Goal: Task Accomplishment & Management: Manage account settings

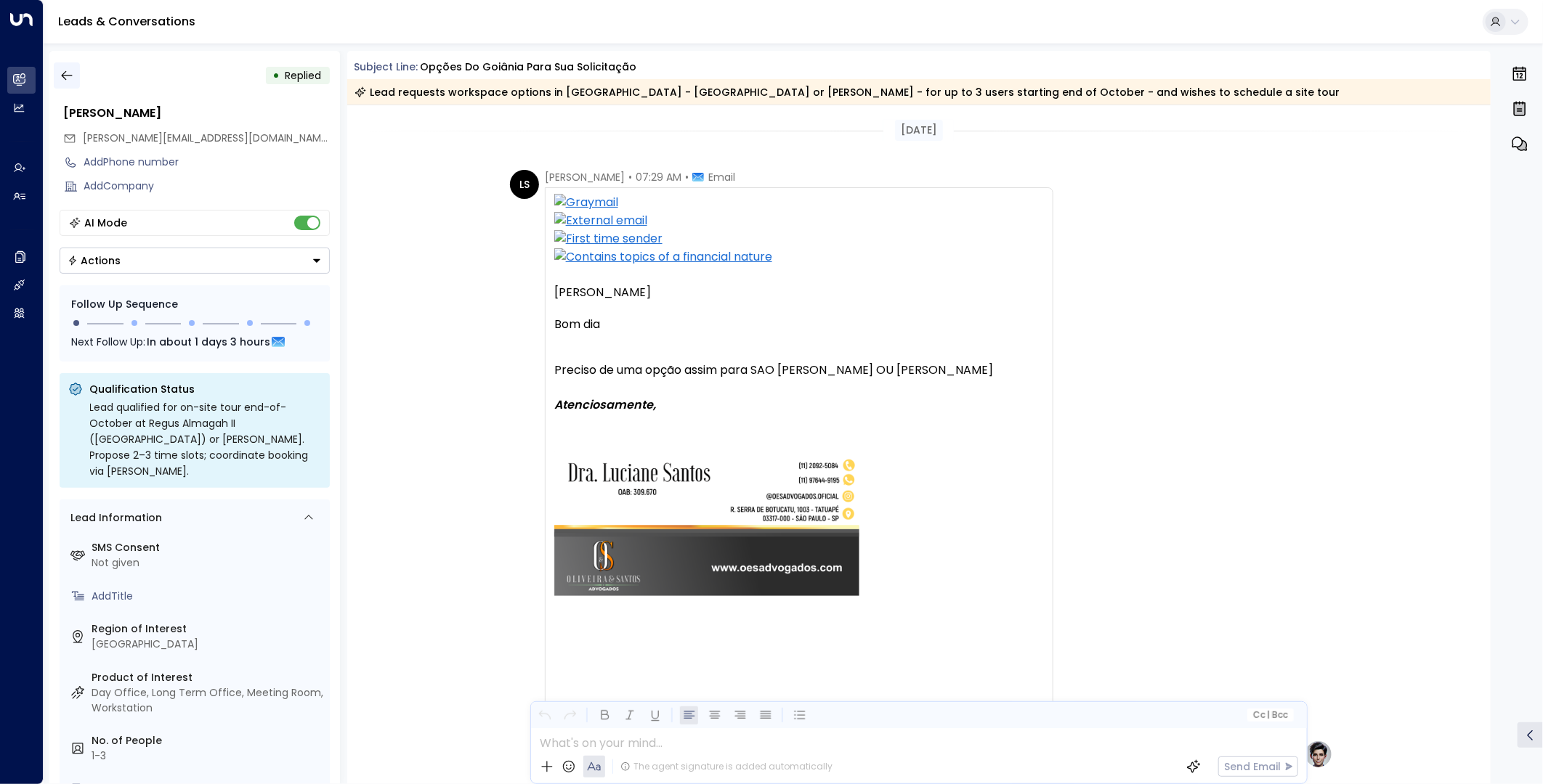
click at [68, 76] on icon "button" at bounding box center [67, 75] width 14 height 14
drag, startPoint x: 186, startPoint y: 138, endPoint x: 79, endPoint y: 141, distance: 107.0
click at [79, 141] on div "[PERSON_NAME][EMAIL_ADDRESS][DOMAIN_NAME]" at bounding box center [197, 138] width 267 height 24
click at [66, 83] on button "button" at bounding box center [67, 75] width 26 height 26
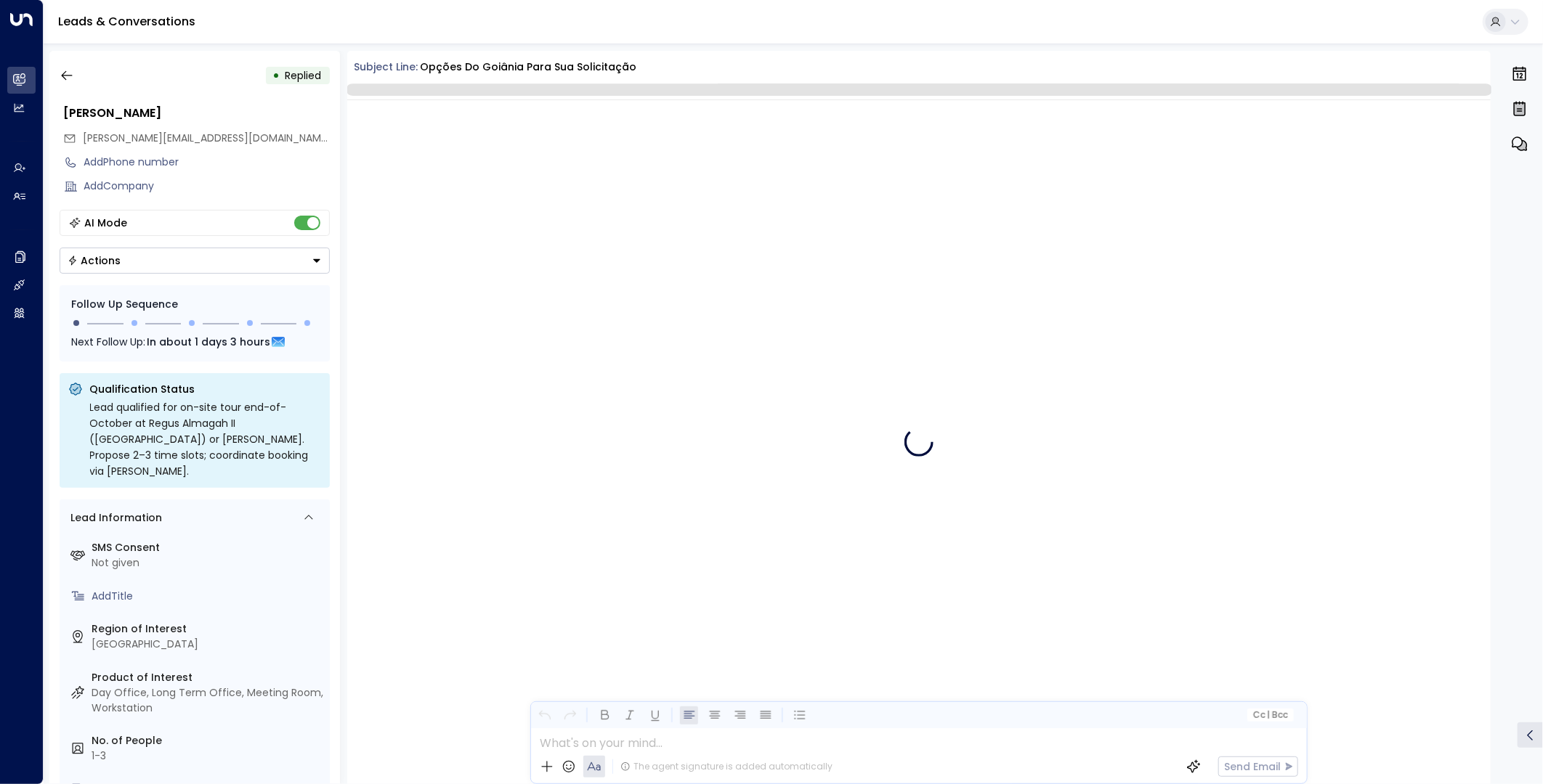
scroll to position [1155, 0]
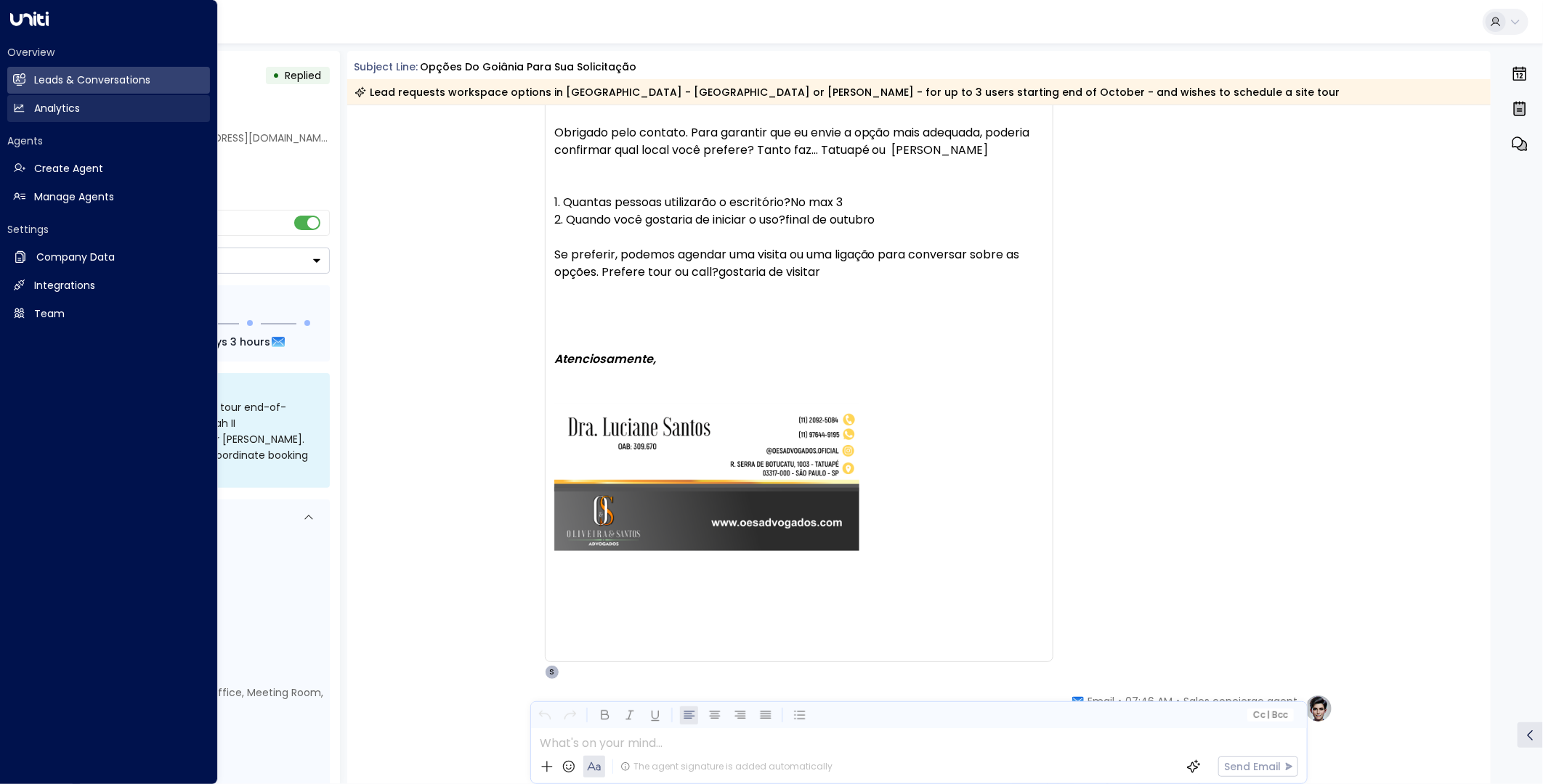
click at [24, 112] on icon at bounding box center [19, 108] width 13 height 13
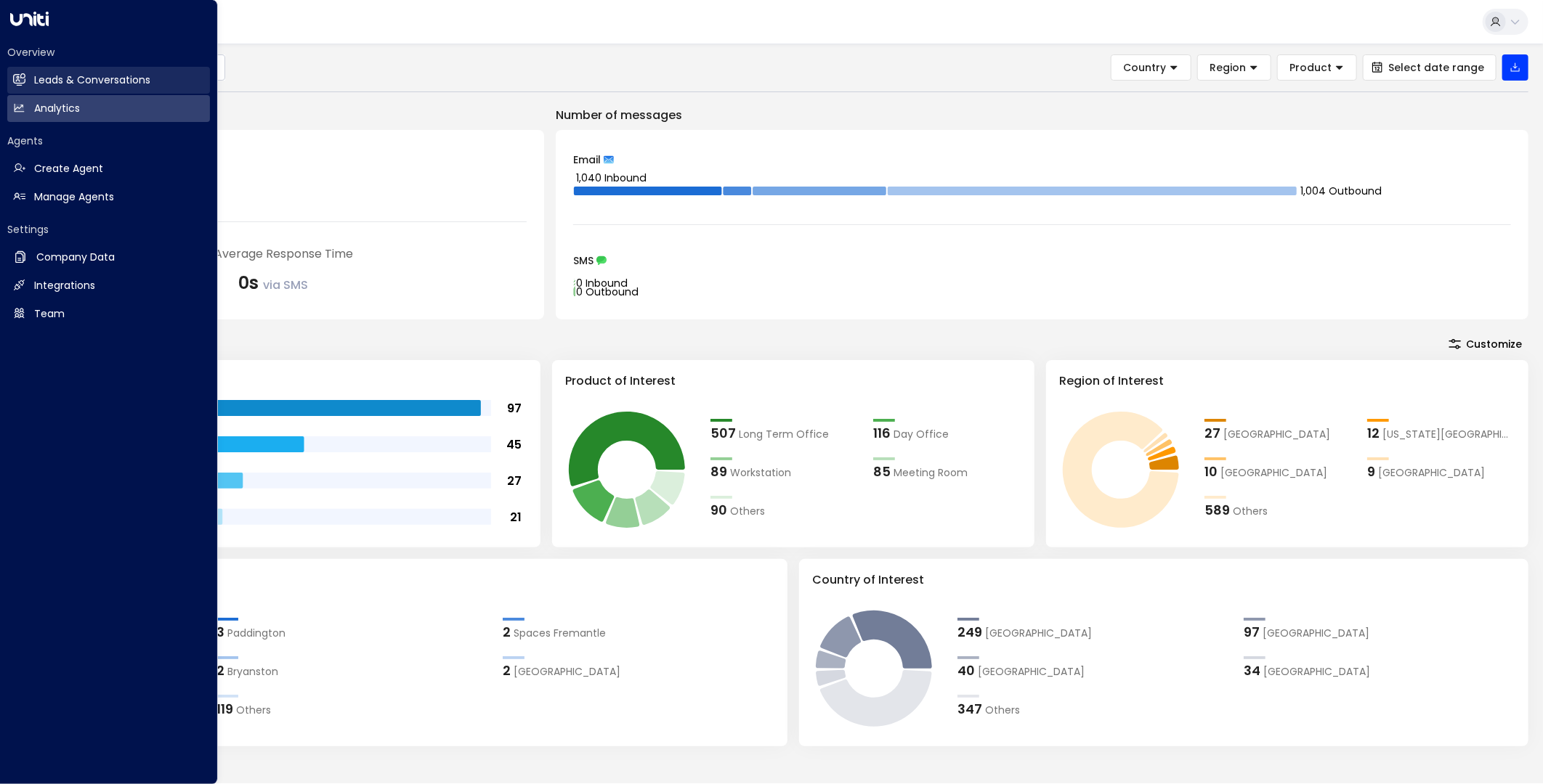
click at [75, 75] on h2 "Leads & Conversations" at bounding box center [92, 80] width 116 height 15
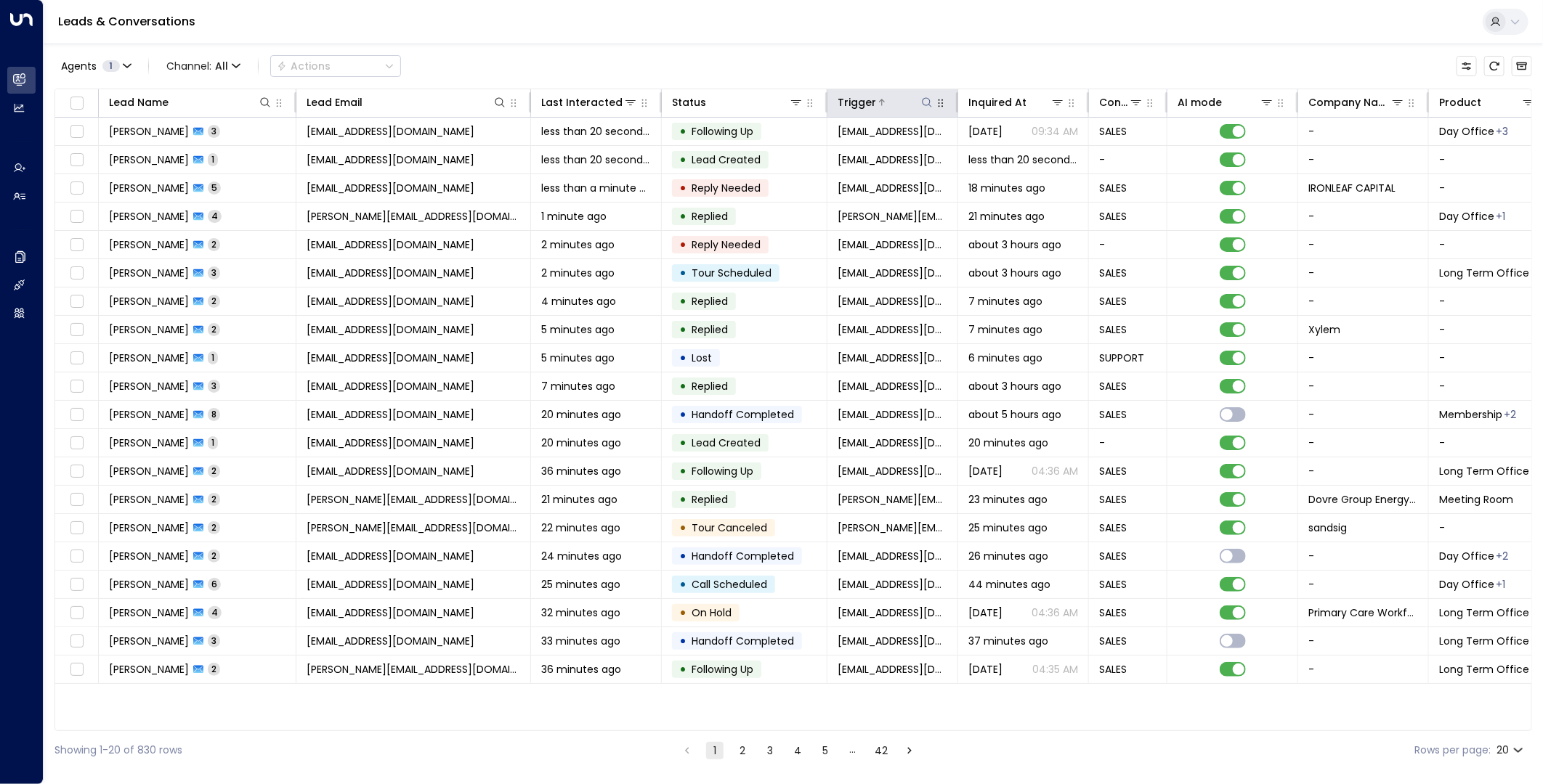
click at [924, 102] on icon at bounding box center [927, 102] width 12 height 12
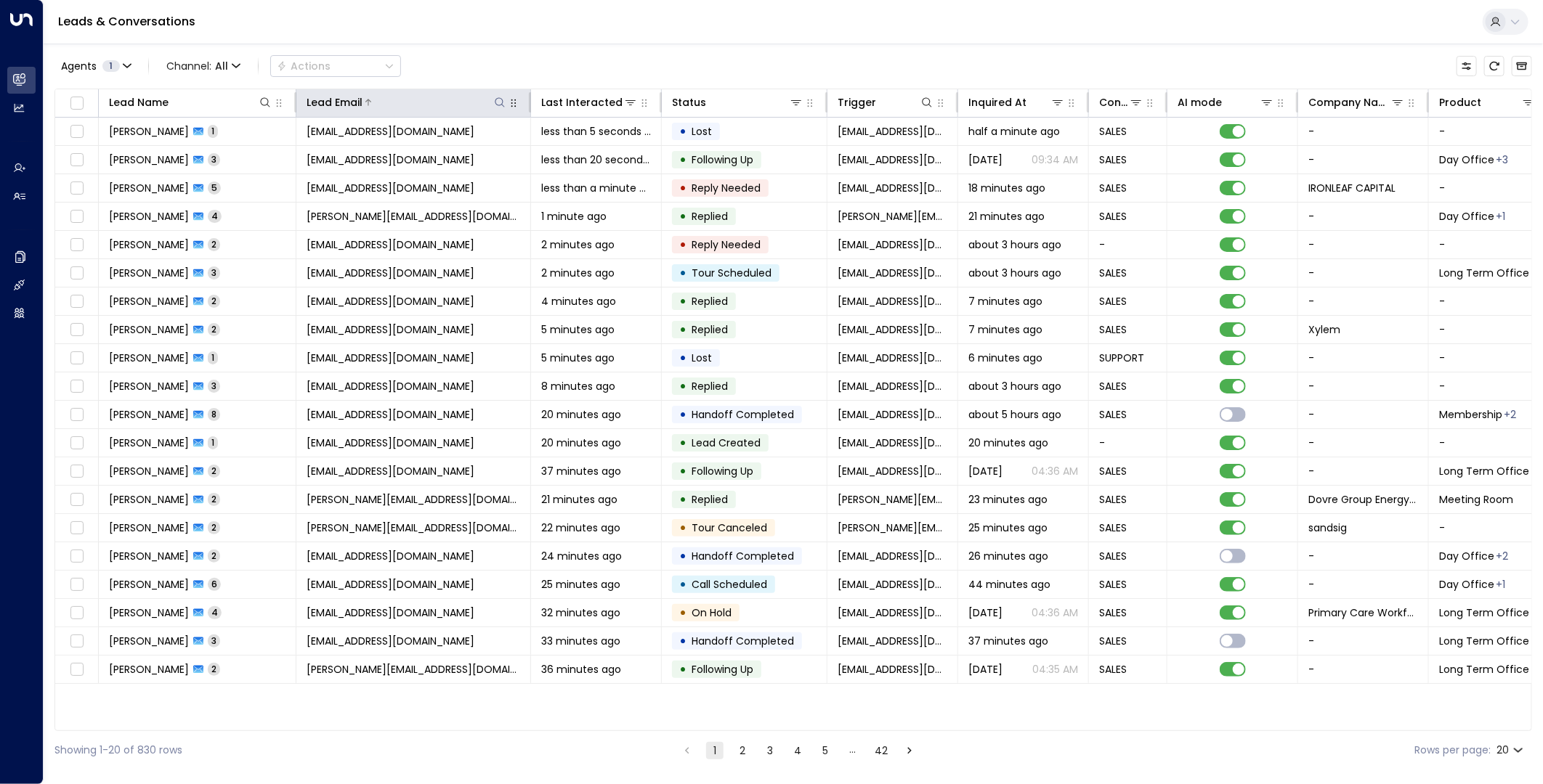
click at [494, 100] on icon at bounding box center [499, 102] width 12 height 12
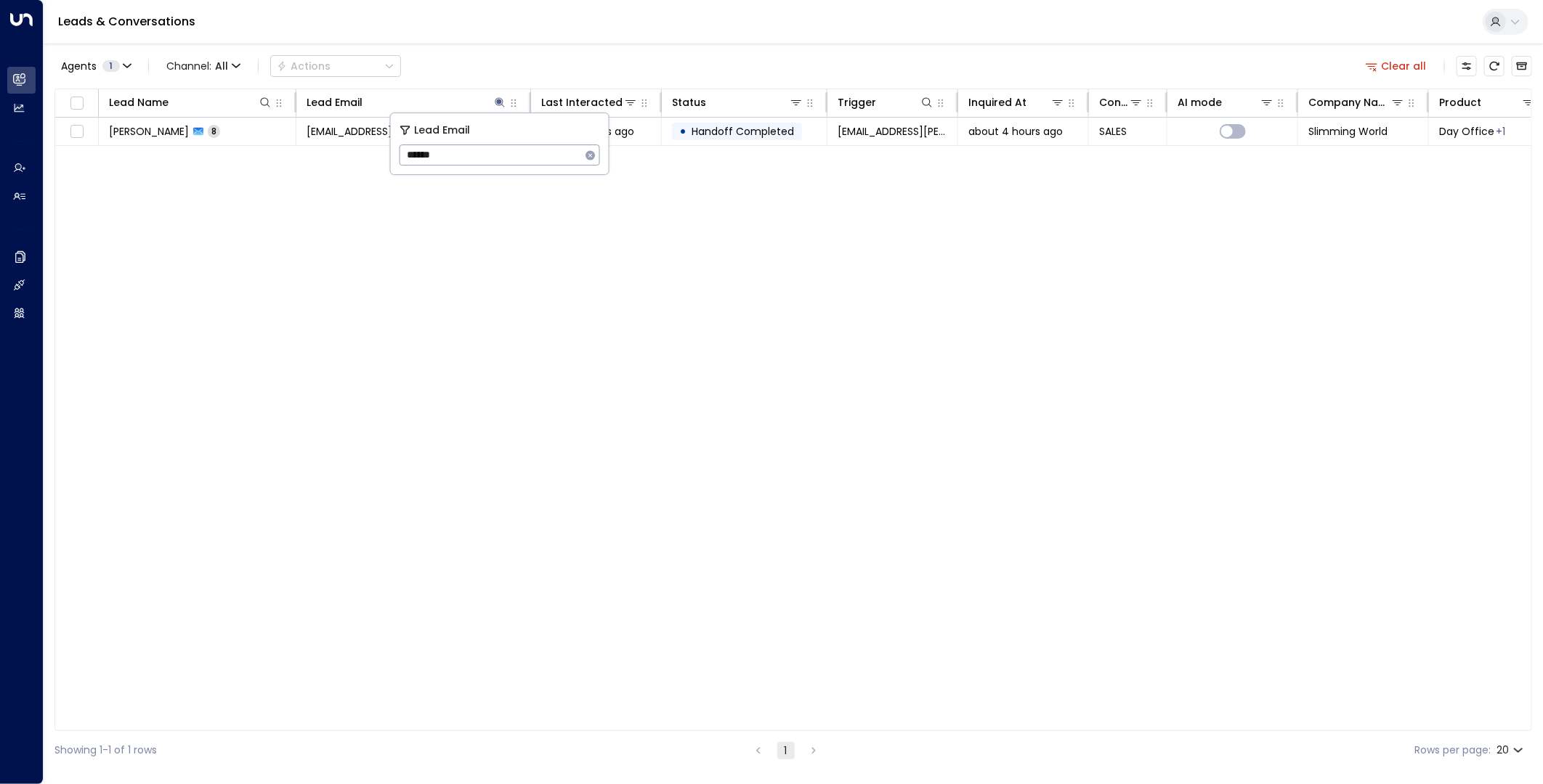
type input "*******"
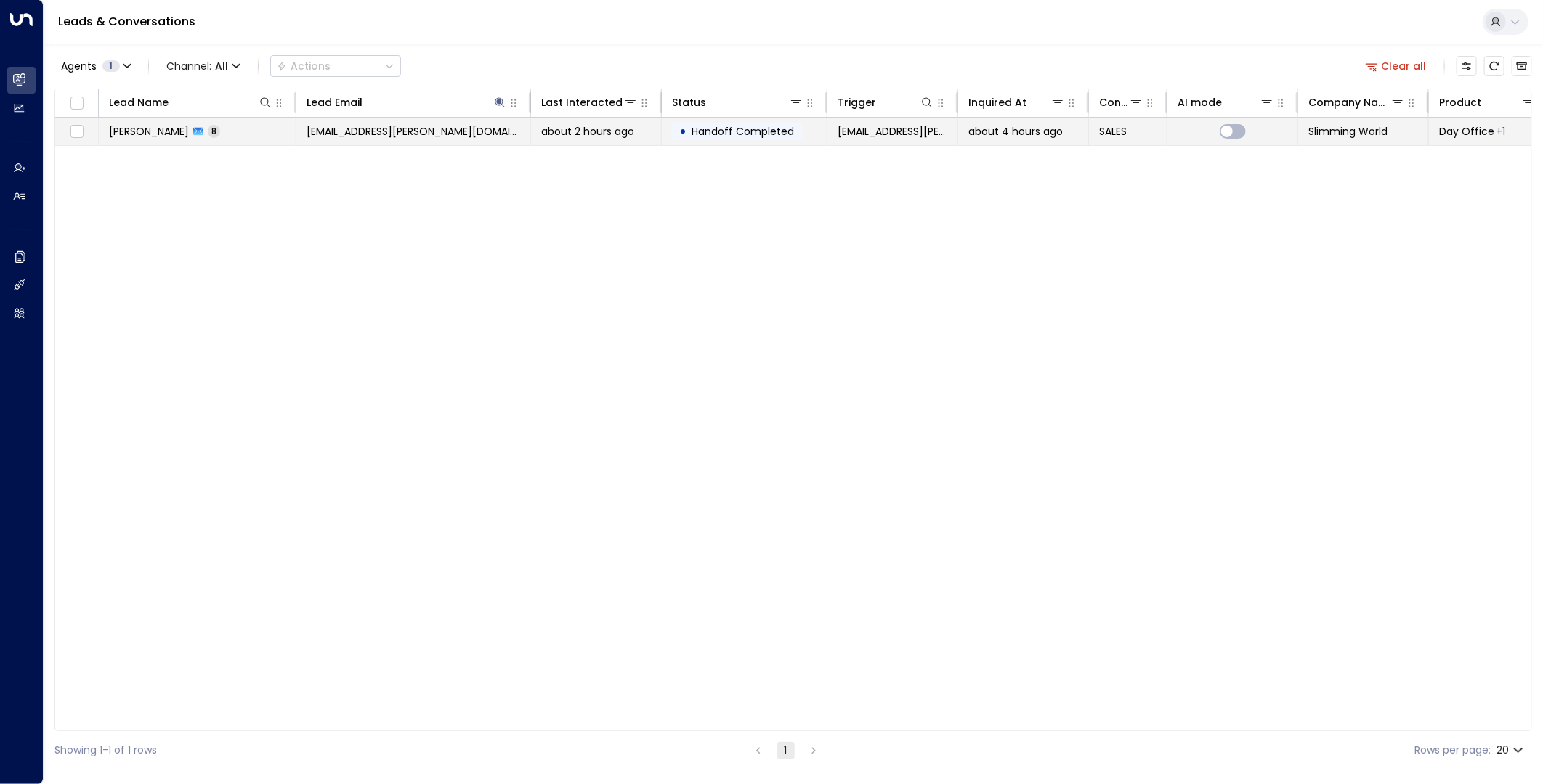
click at [322, 129] on span "[EMAIL_ADDRESS][PERSON_NAME][DOMAIN_NAME]" at bounding box center [413, 132] width 214 height 14
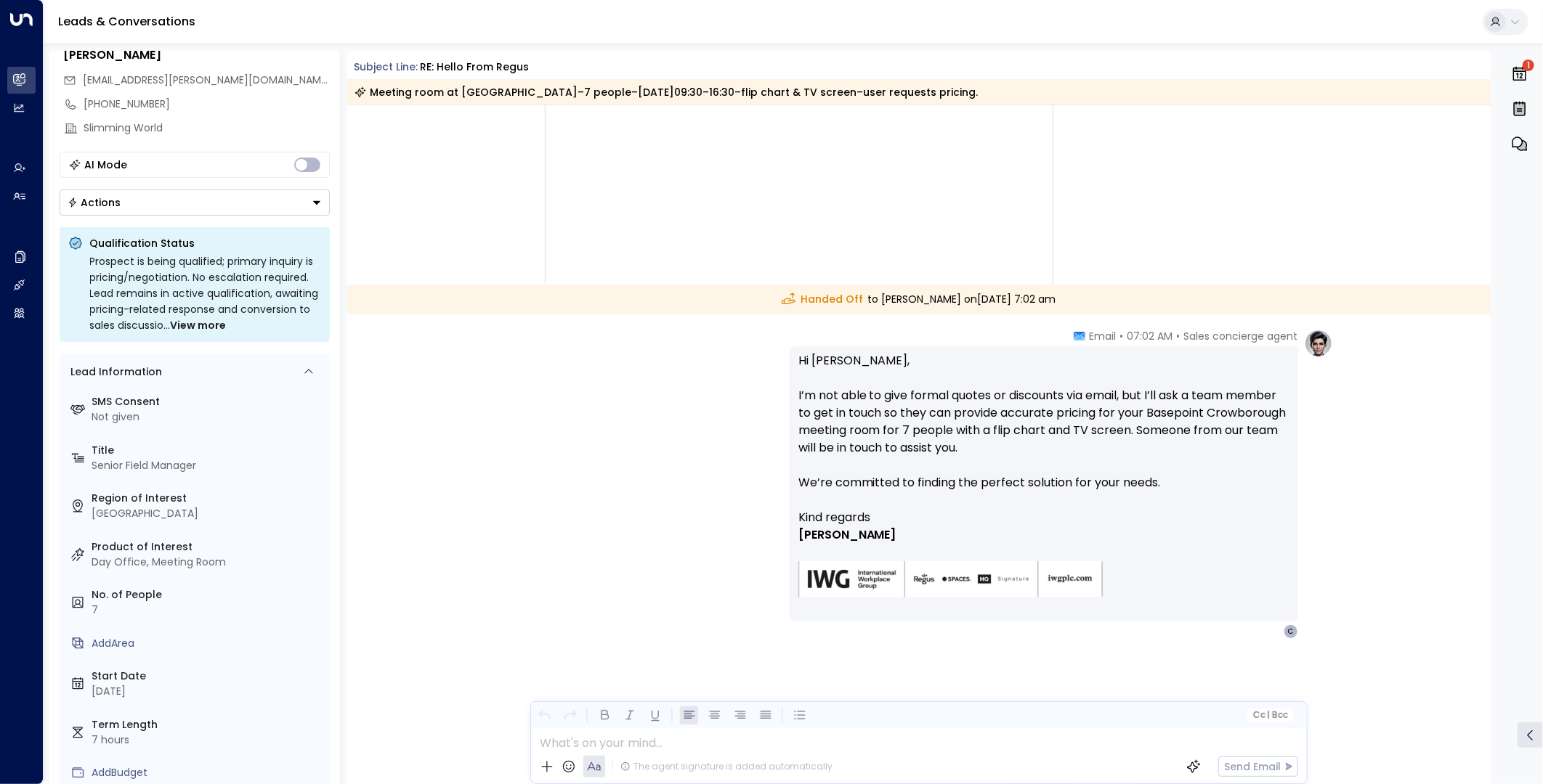
scroll to position [133, 0]
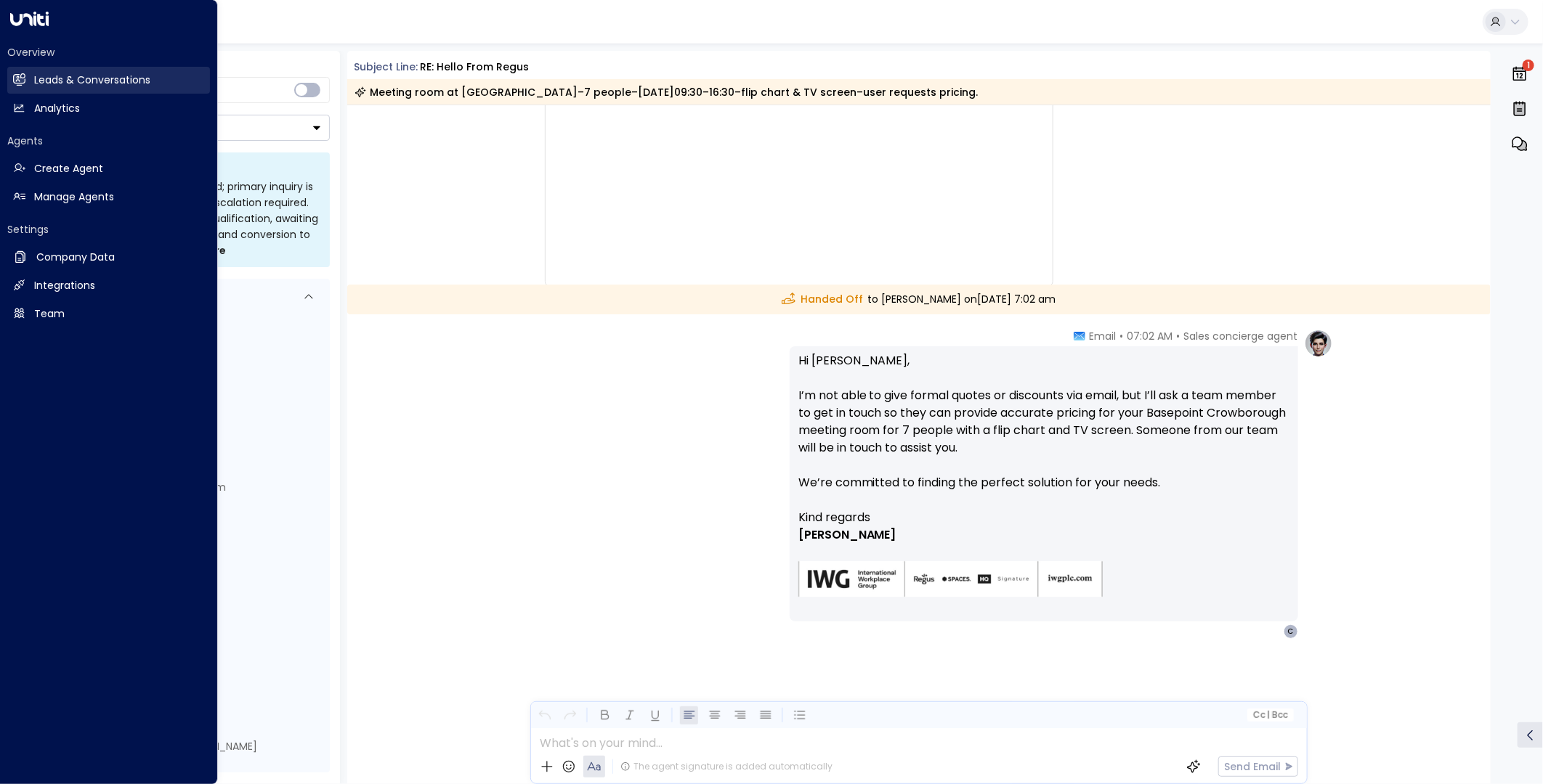
drag, startPoint x: 24, startPoint y: 73, endPoint x: 47, endPoint y: 75, distance: 23.1
click at [24, 73] on icon at bounding box center [19, 79] width 13 height 13
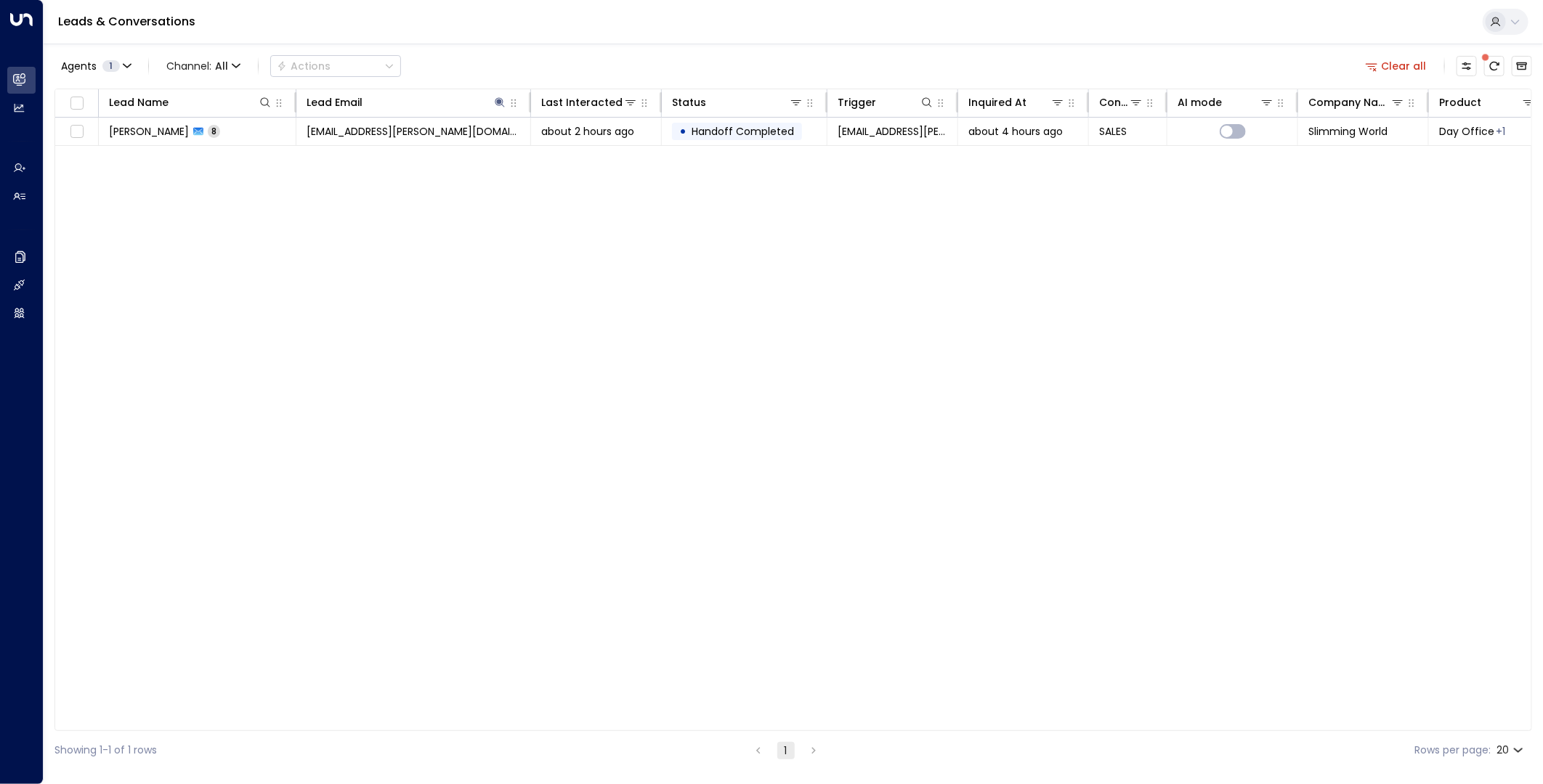
click at [1410, 64] on button "Clear all" at bounding box center [1396, 66] width 73 height 21
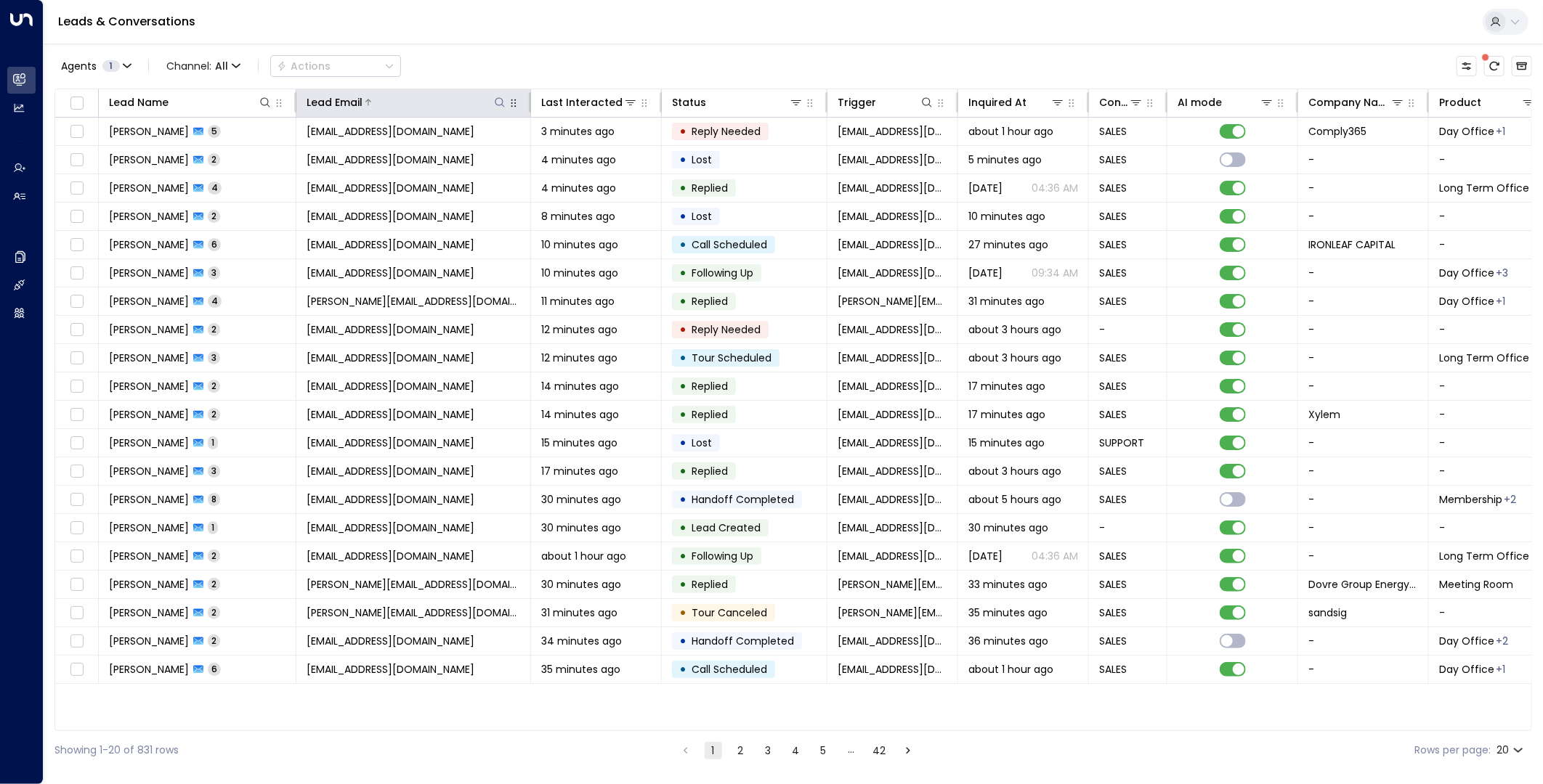
click at [498, 102] on icon at bounding box center [499, 102] width 12 height 12
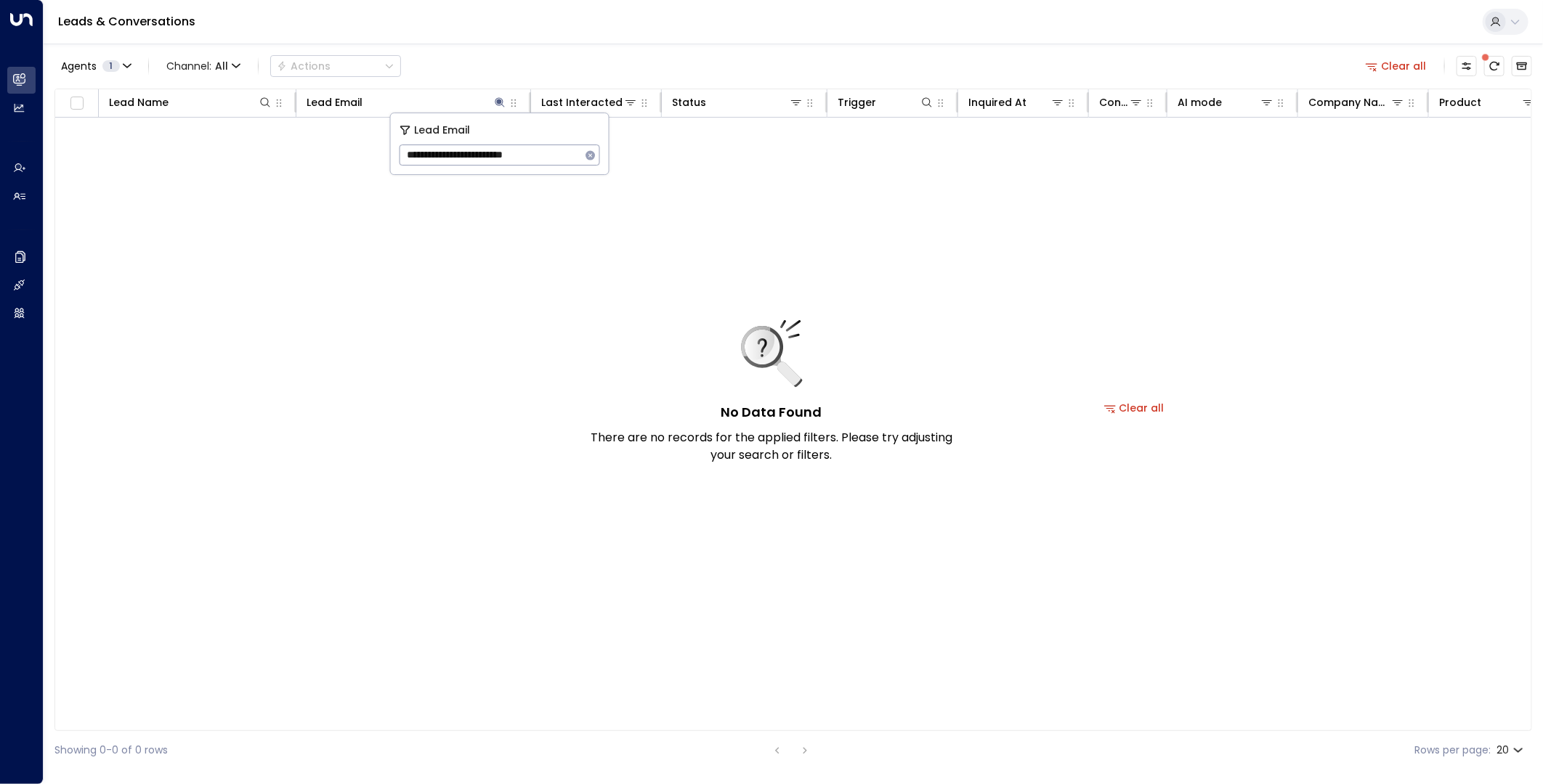
type input "**********"
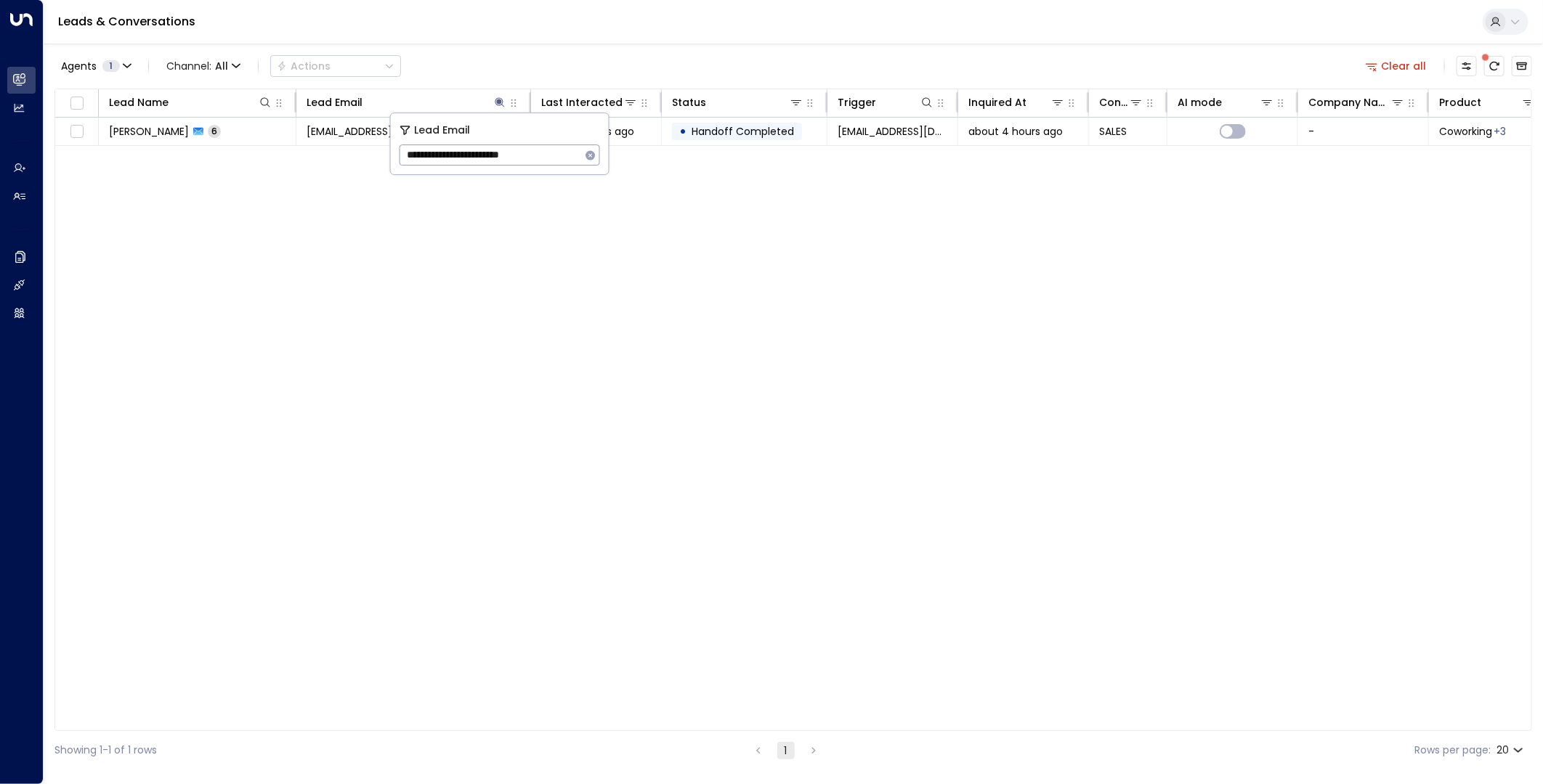
click at [523, 240] on div "Lead Name Lead Email Last Interacted Status Trigger Inquired At Conversation Ty…" at bounding box center [794, 410] width 1478 height 643
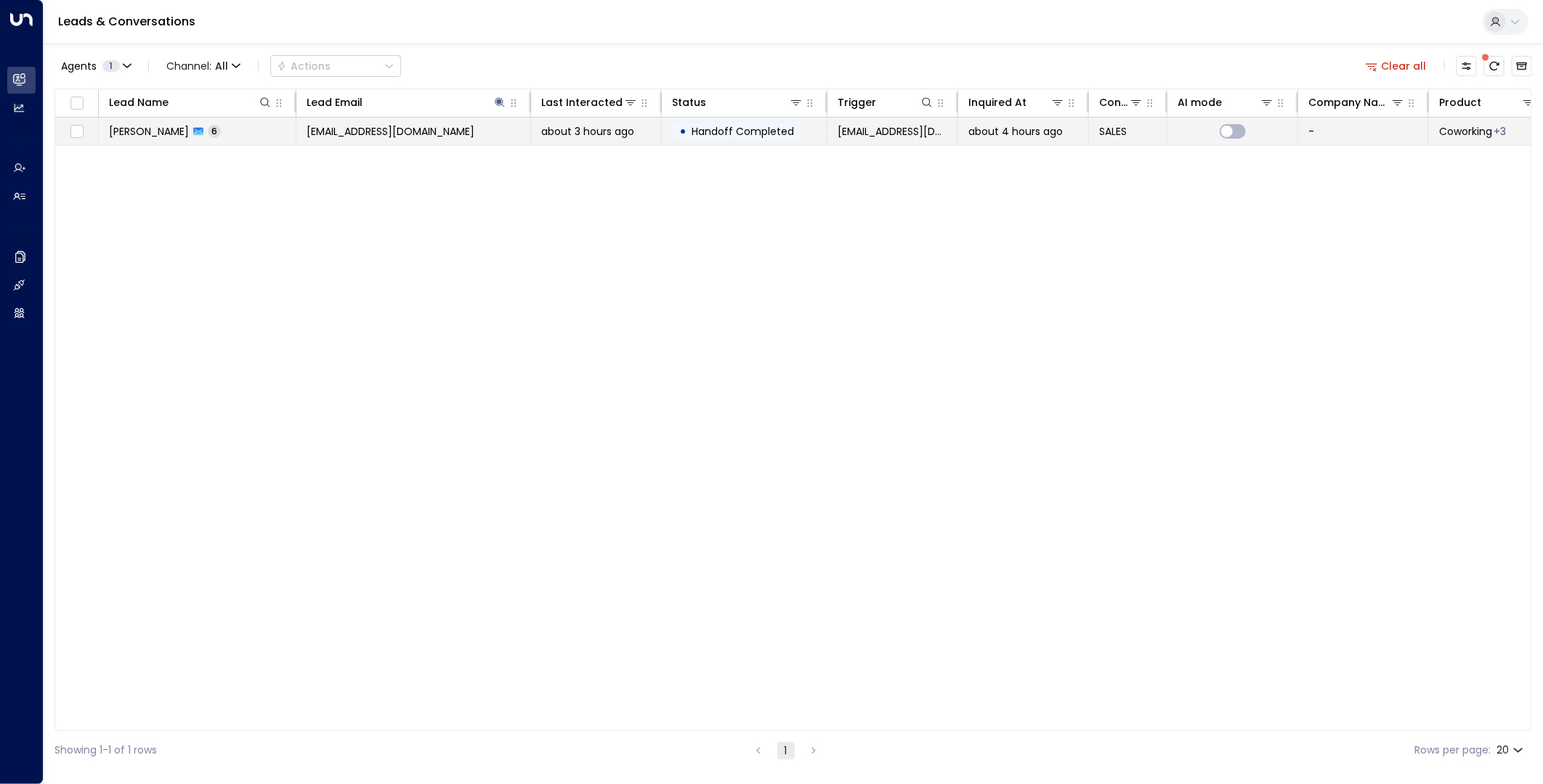
click at [456, 119] on td "[EMAIL_ADDRESS][DOMAIN_NAME]" at bounding box center [414, 131] width 235 height 28
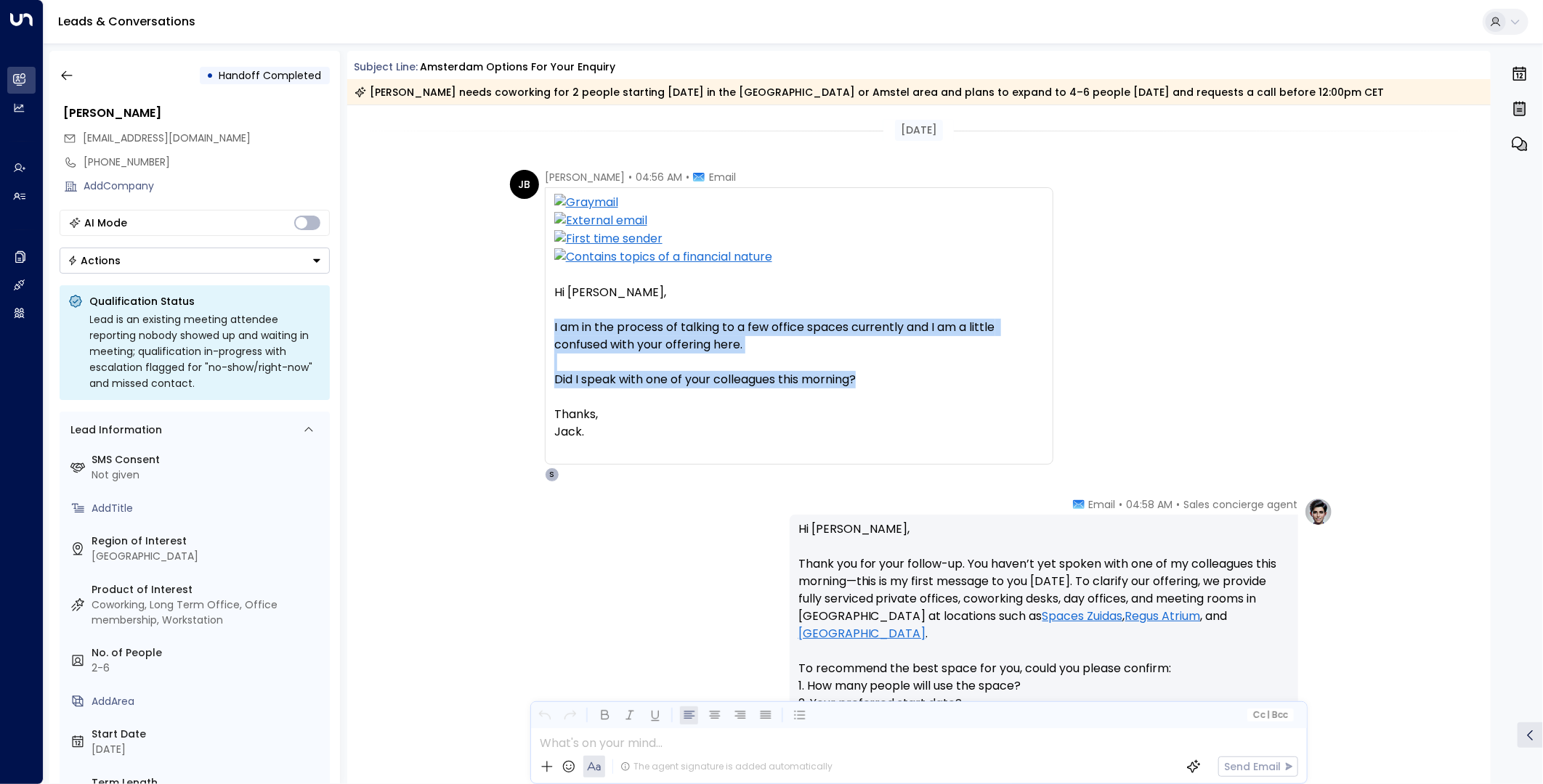
drag, startPoint x: 676, startPoint y: 371, endPoint x: 550, endPoint y: 330, distance: 132.5
click at [550, 330] on div "Hi [PERSON_NAME], I am in the process of talking to a few office spaces current…" at bounding box center [798, 326] width 509 height 278
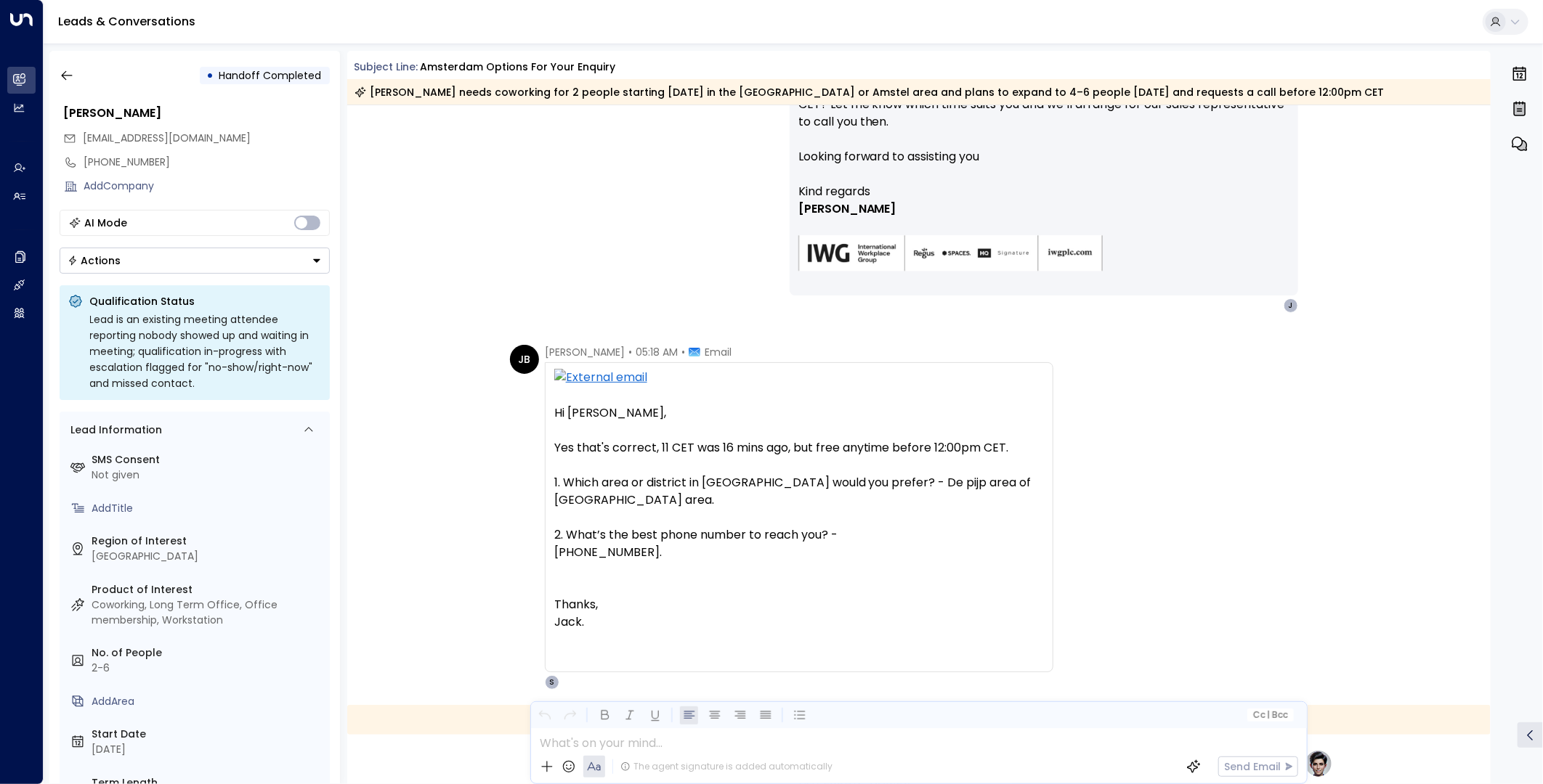
scroll to position [1774, 0]
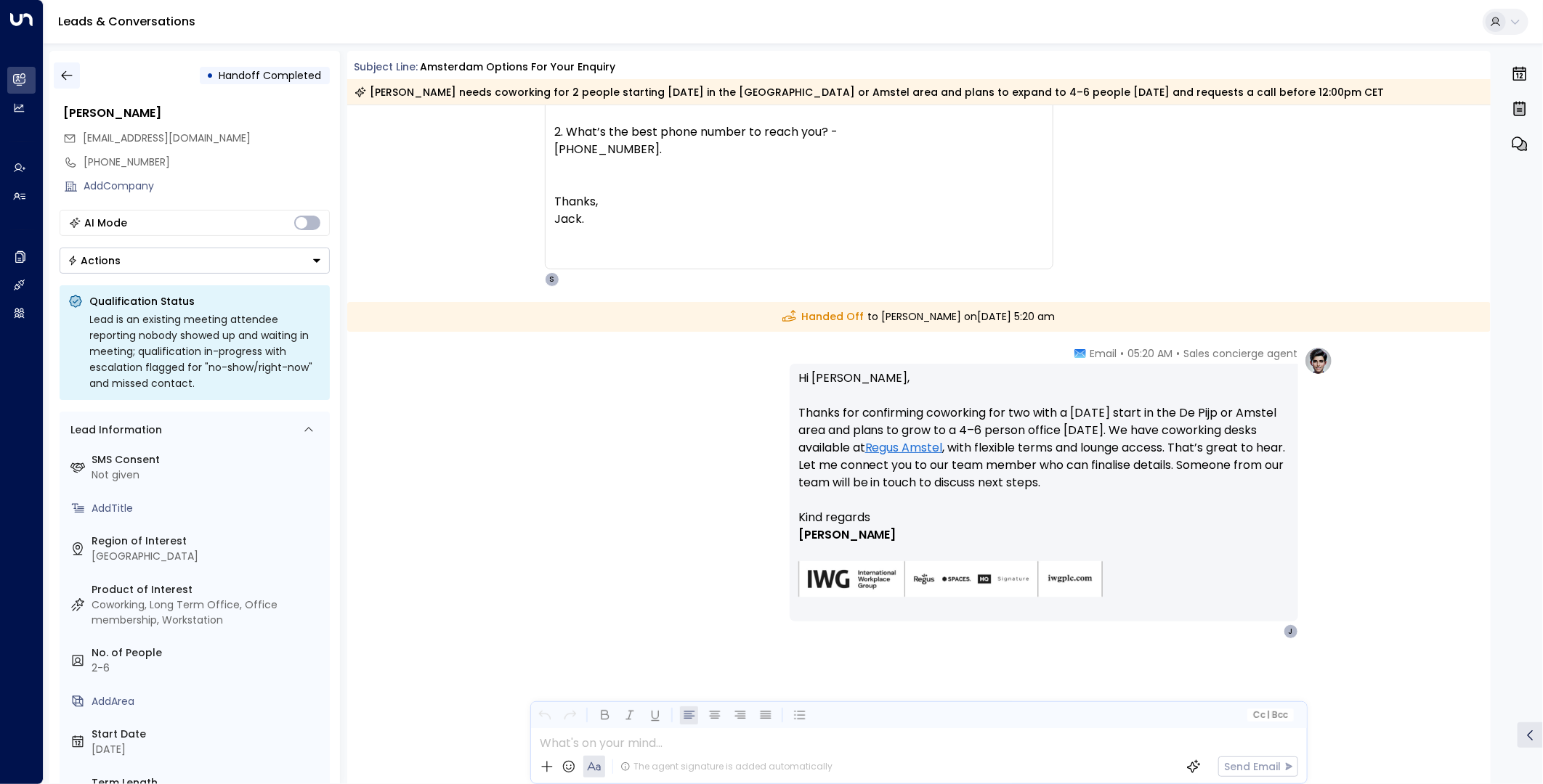
click at [64, 75] on icon "button" at bounding box center [67, 75] width 14 height 14
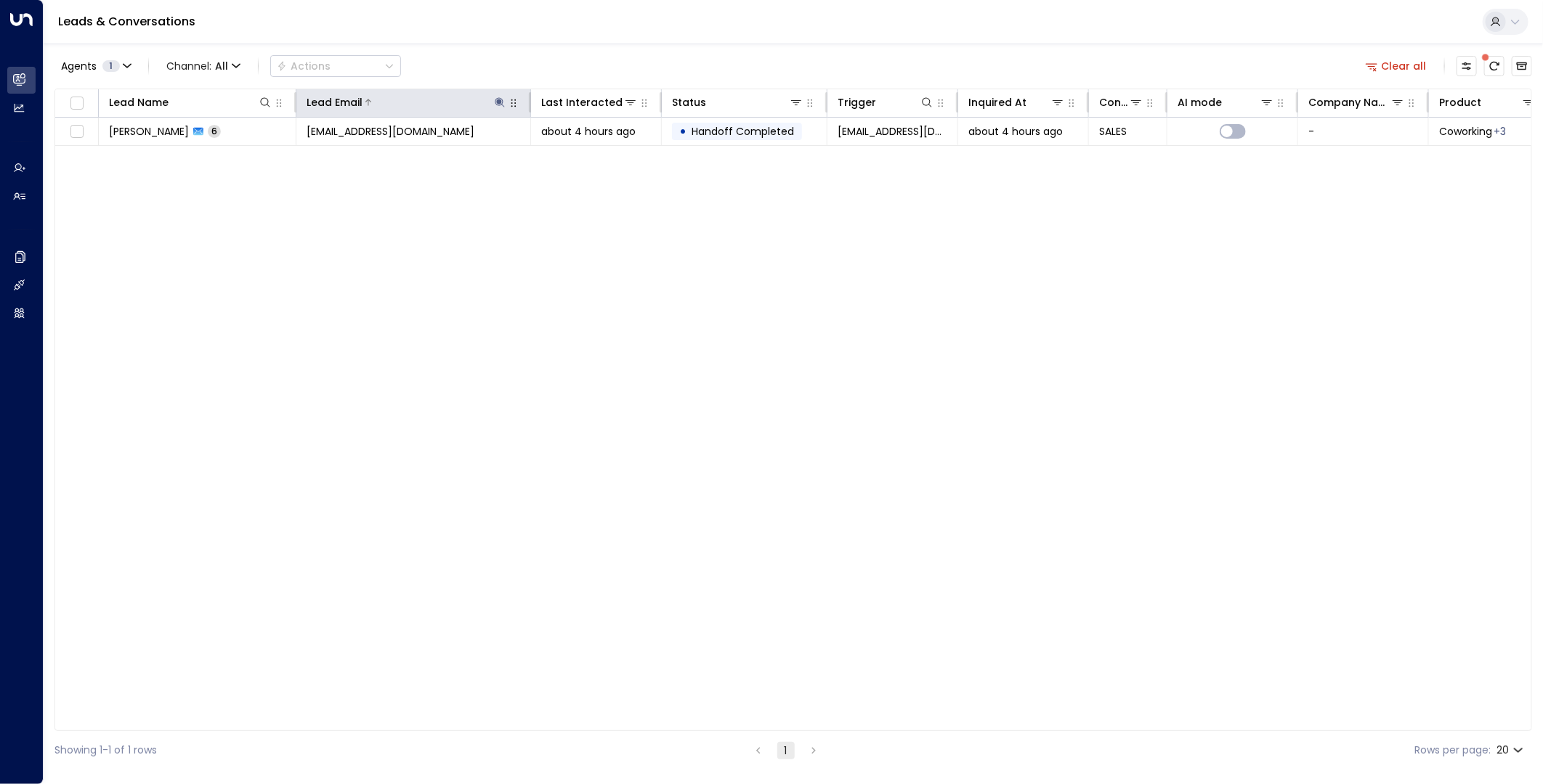
click at [500, 102] on icon at bounding box center [500, 102] width 10 height 10
drag, startPoint x: 548, startPoint y: 156, endPoint x: 345, endPoint y: 154, distance: 203.0
click at [345, 154] on body "**********" at bounding box center [772, 385] width 1543 height 770
drag, startPoint x: 589, startPoint y: 152, endPoint x: 563, endPoint y: 152, distance: 26.0
click at [587, 151] on icon "button" at bounding box center [591, 155] width 10 height 10
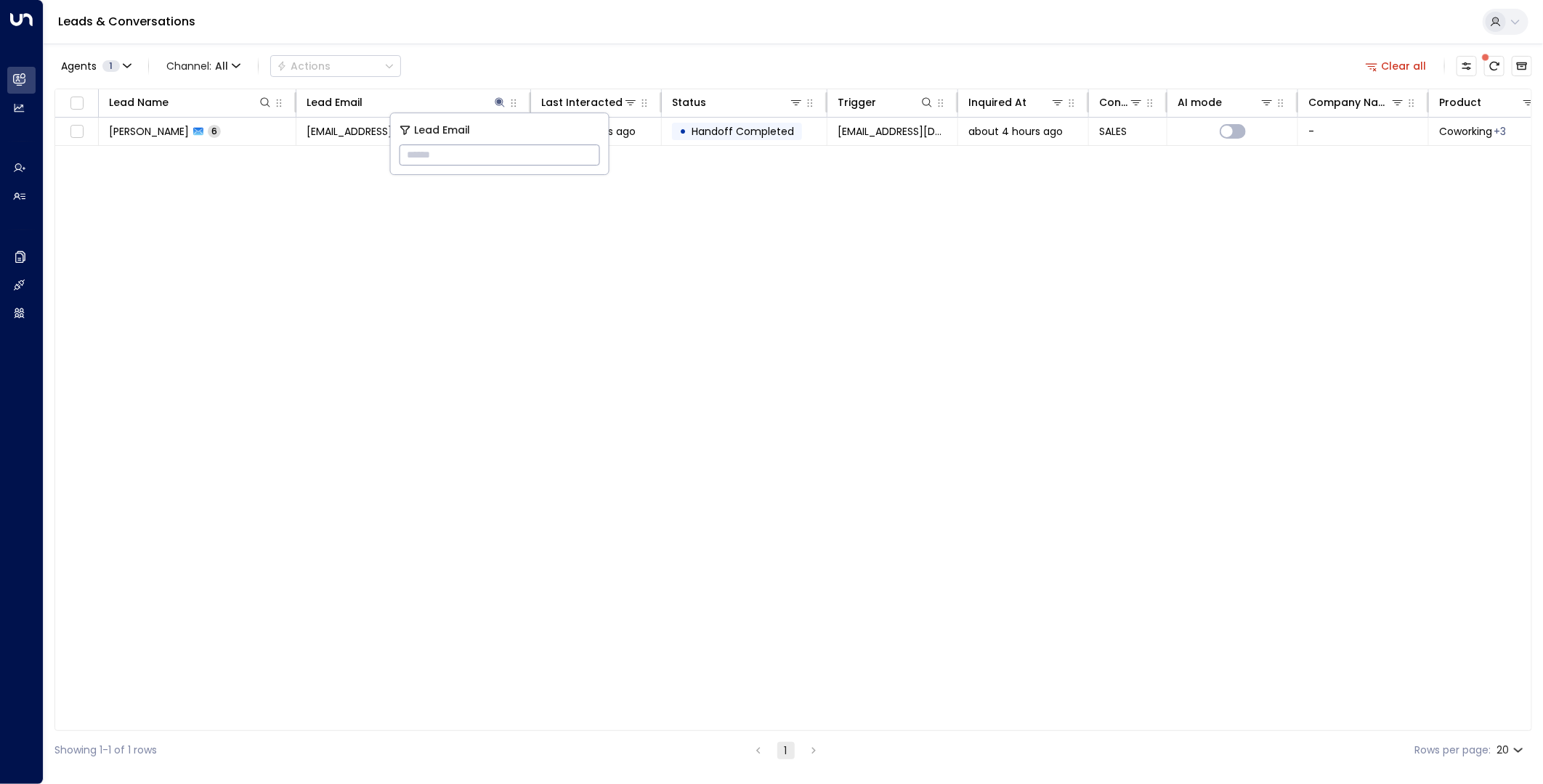
click at [553, 151] on input "text" at bounding box center [499, 155] width 201 height 27
paste input "**********"
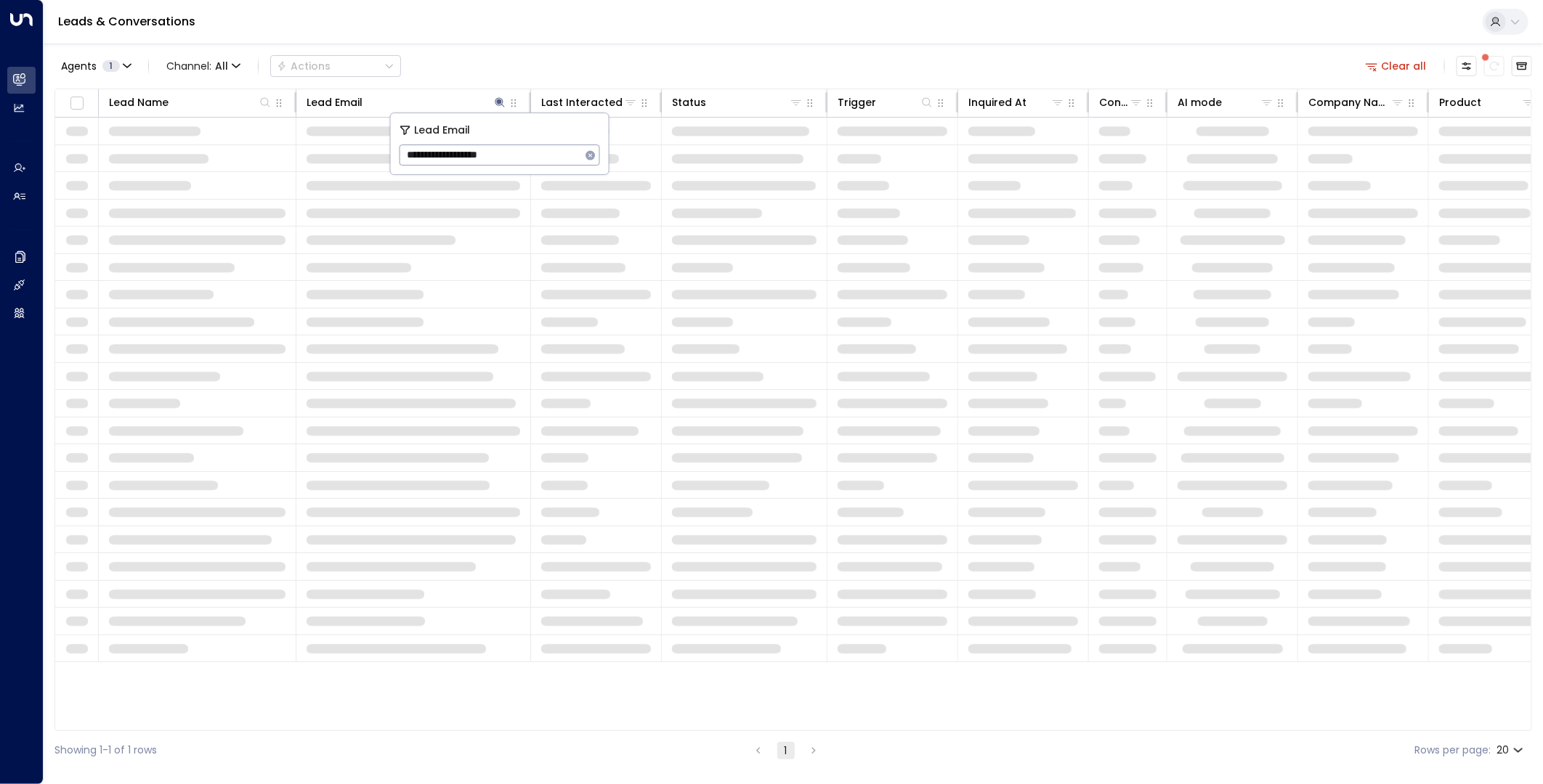
type input "**********"
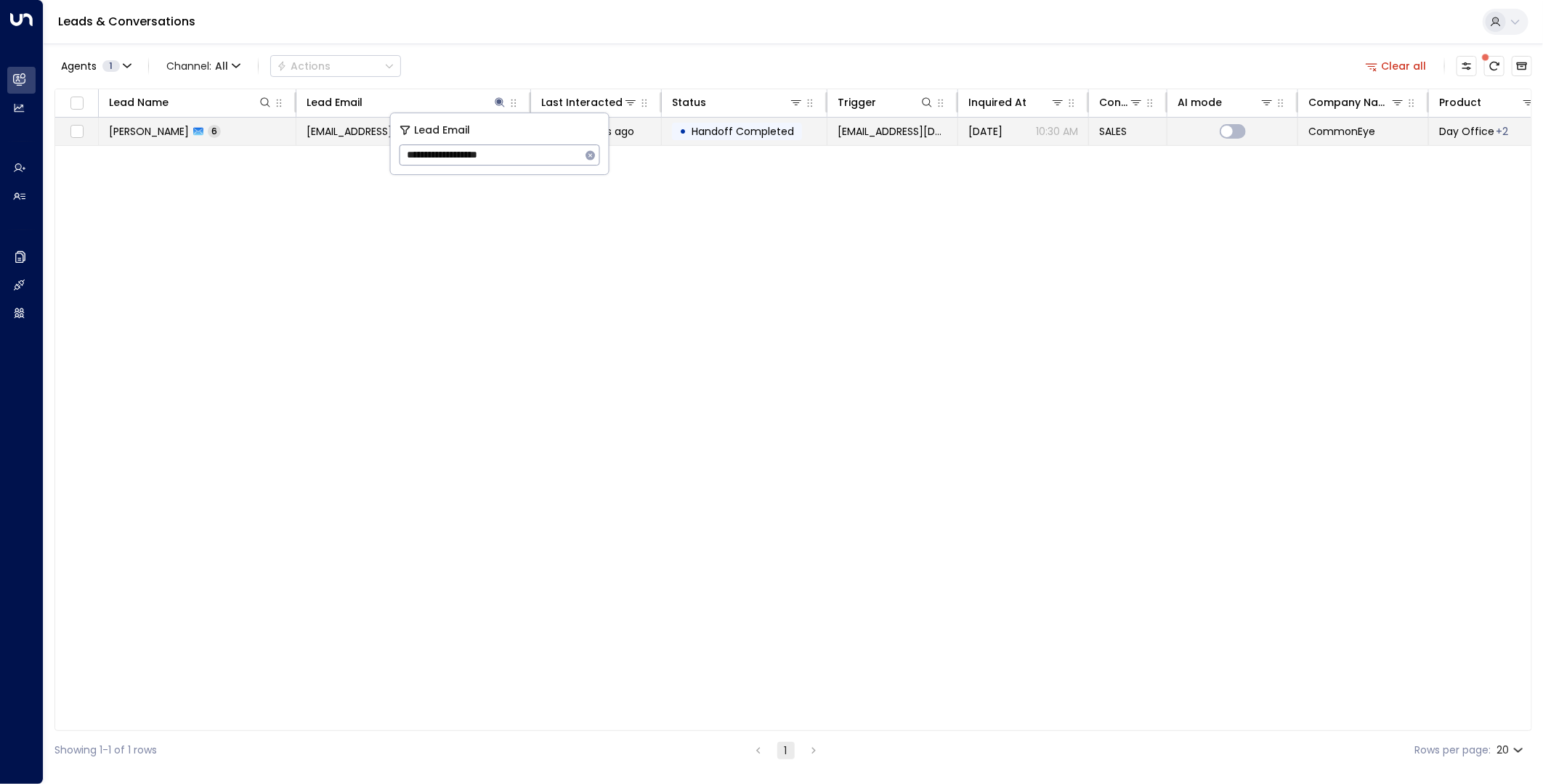
click at [355, 138] on span "[EMAIL_ADDRESS][DOMAIN_NAME]" at bounding box center [390, 132] width 167 height 14
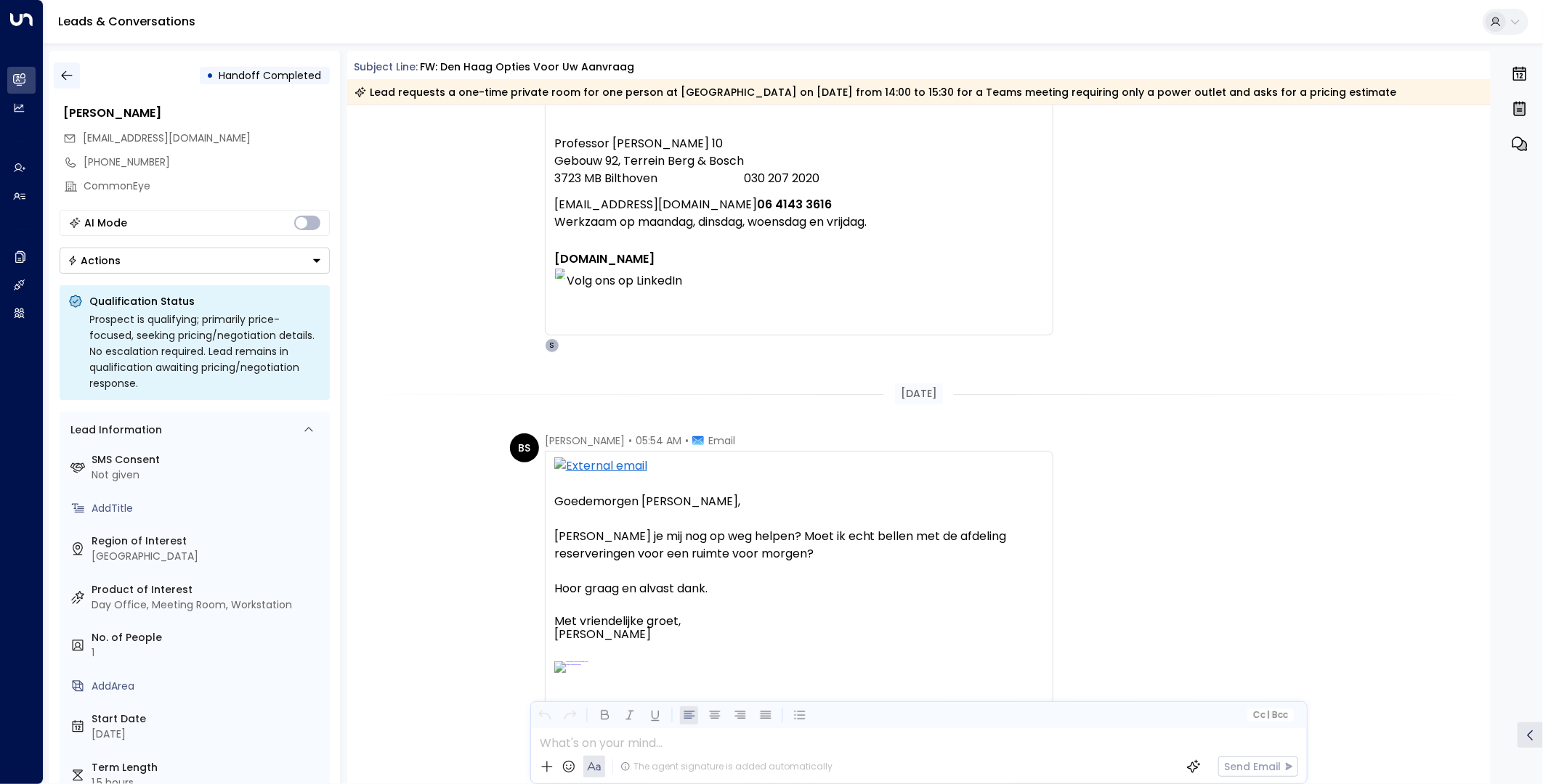
click at [67, 78] on icon "button" at bounding box center [67, 75] width 14 height 14
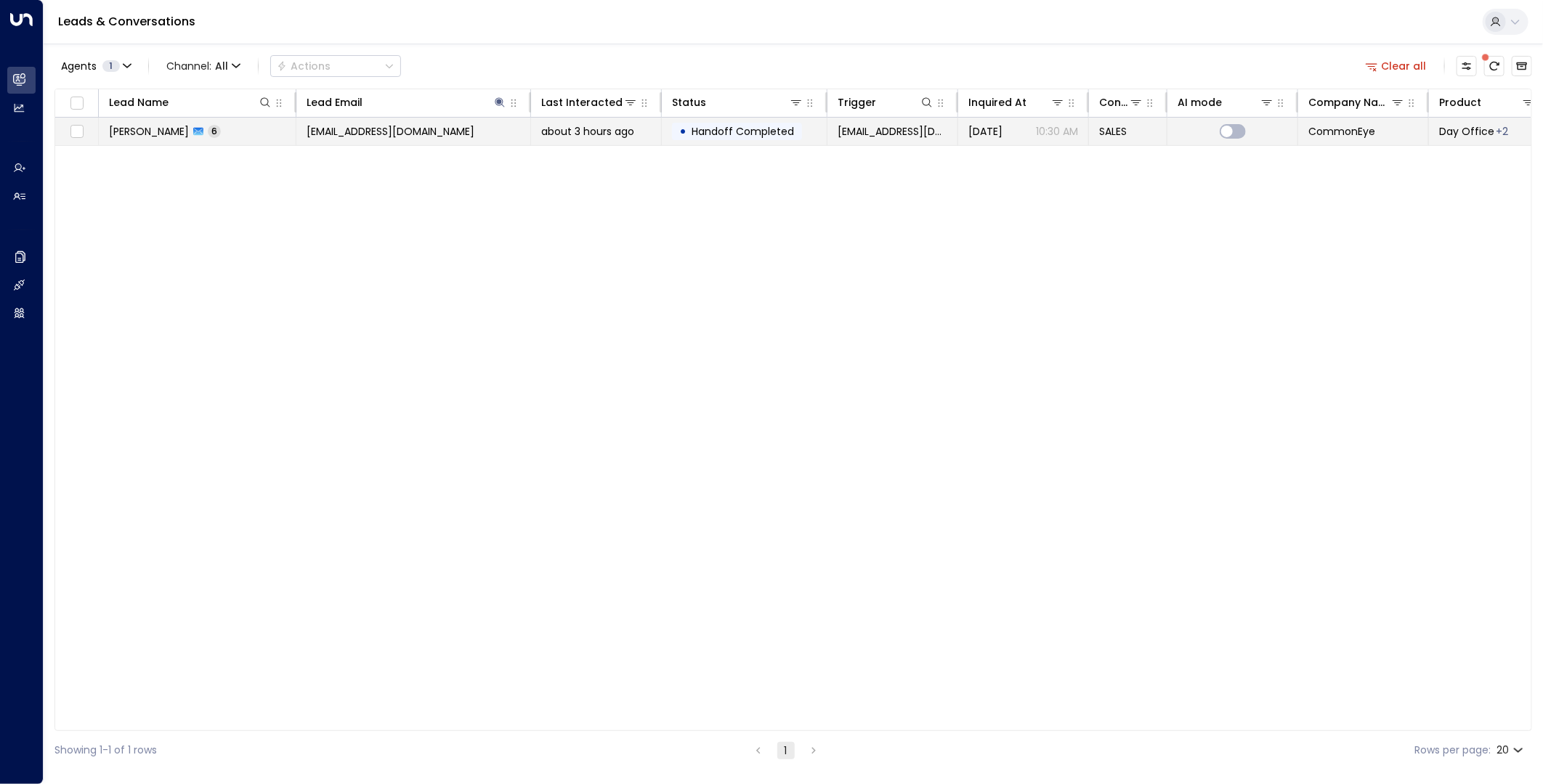
click at [785, 133] on span "Handoff Completed" at bounding box center [742, 132] width 102 height 14
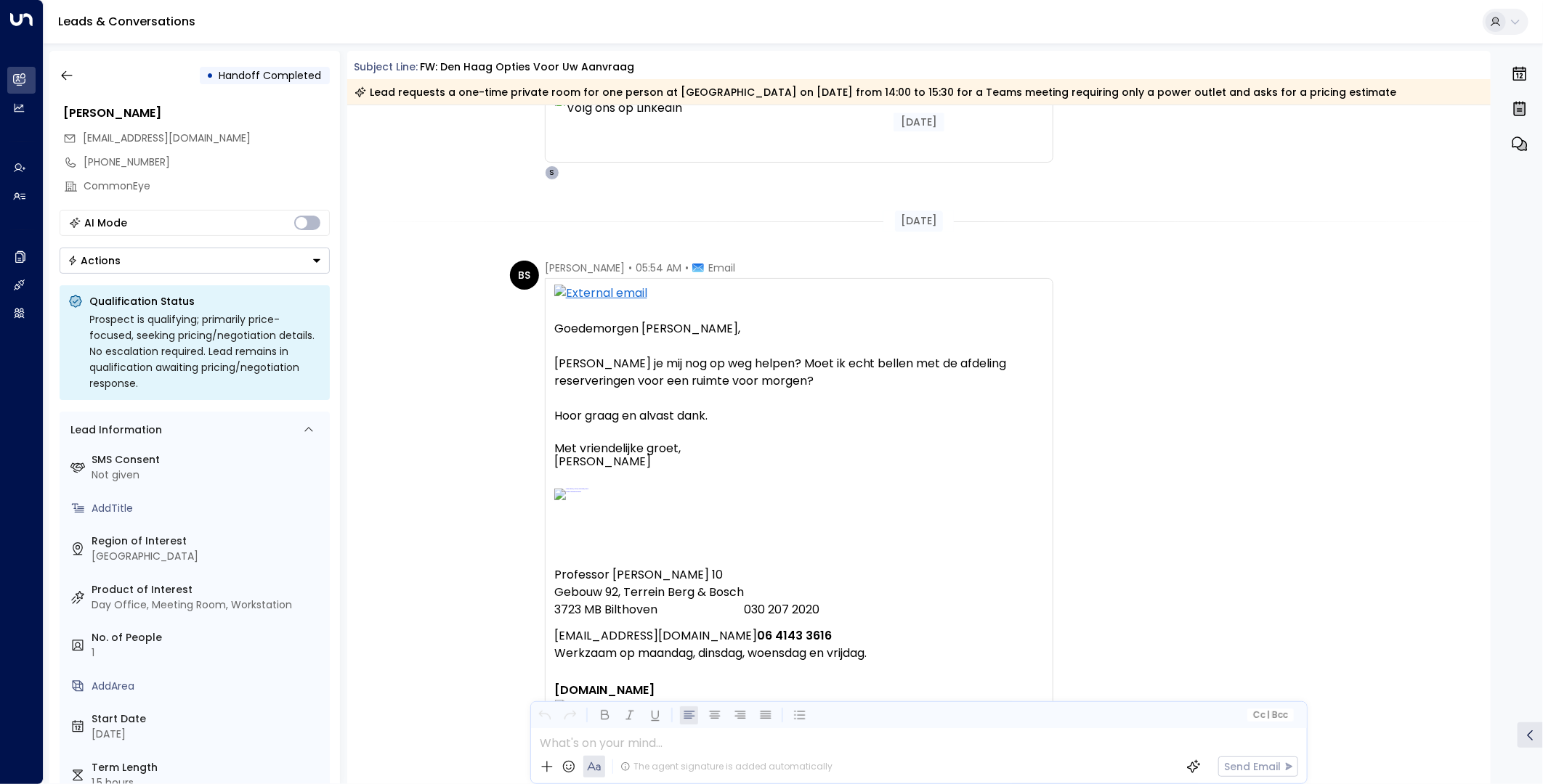
scroll to position [2731, 0]
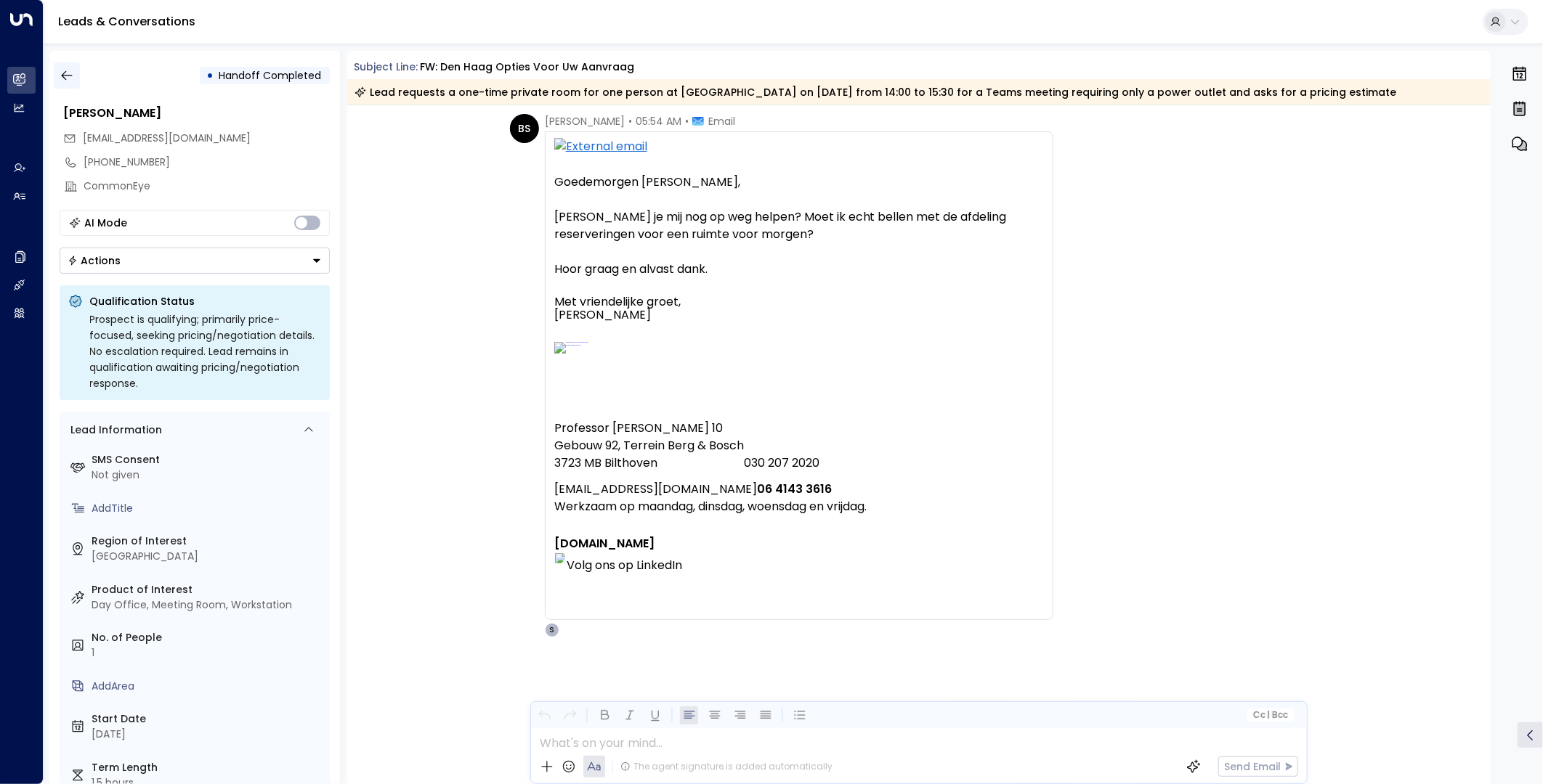
click at [66, 73] on icon "button" at bounding box center [67, 75] width 14 height 14
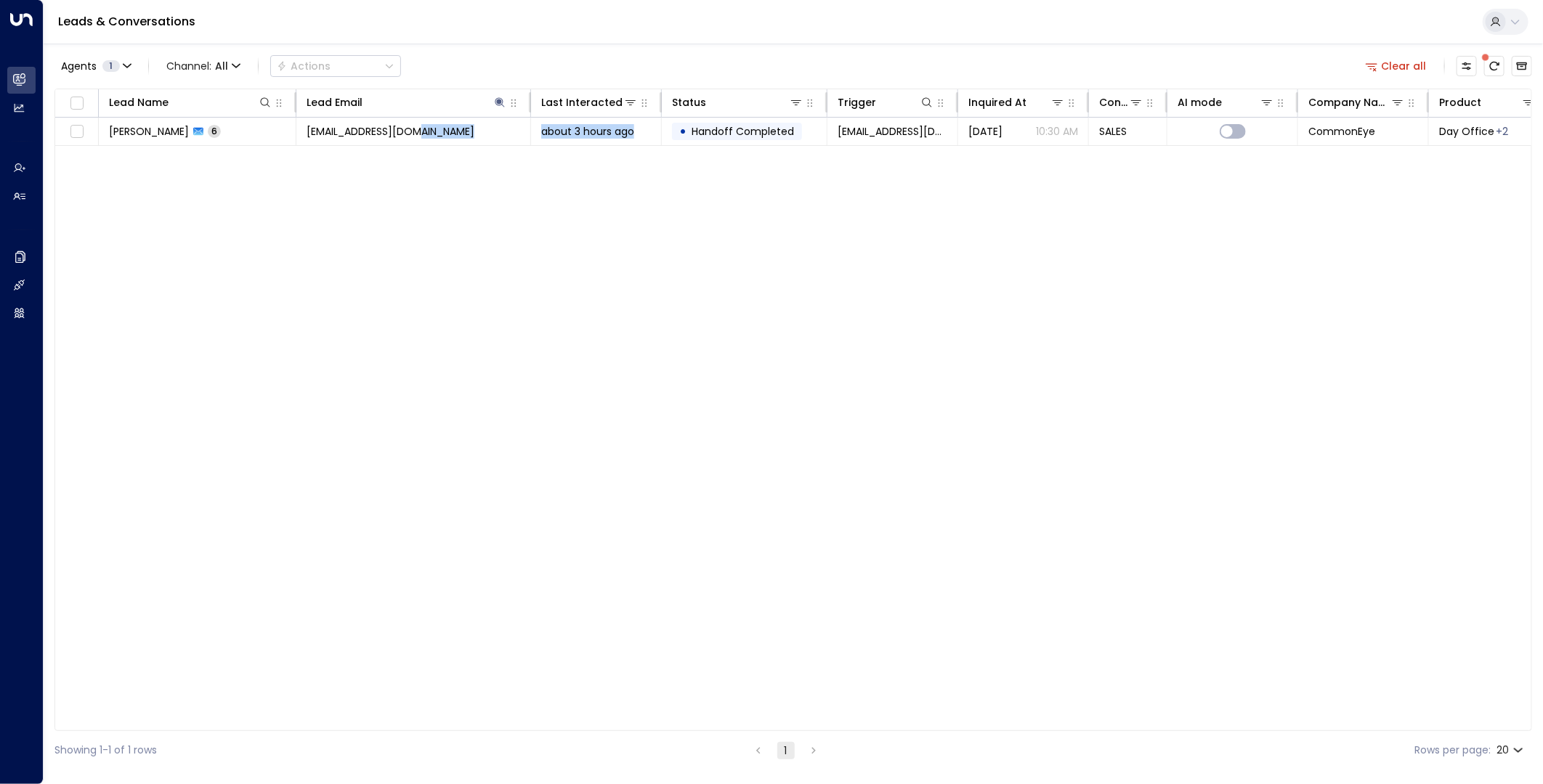
drag, startPoint x: 525, startPoint y: 726, endPoint x: 665, endPoint y: 730, distance: 140.1
click at [665, 730] on div "Lead Name Lead Email Last Interacted Status Trigger Inquired At Conversation Ty…" at bounding box center [794, 410] width 1478 height 643
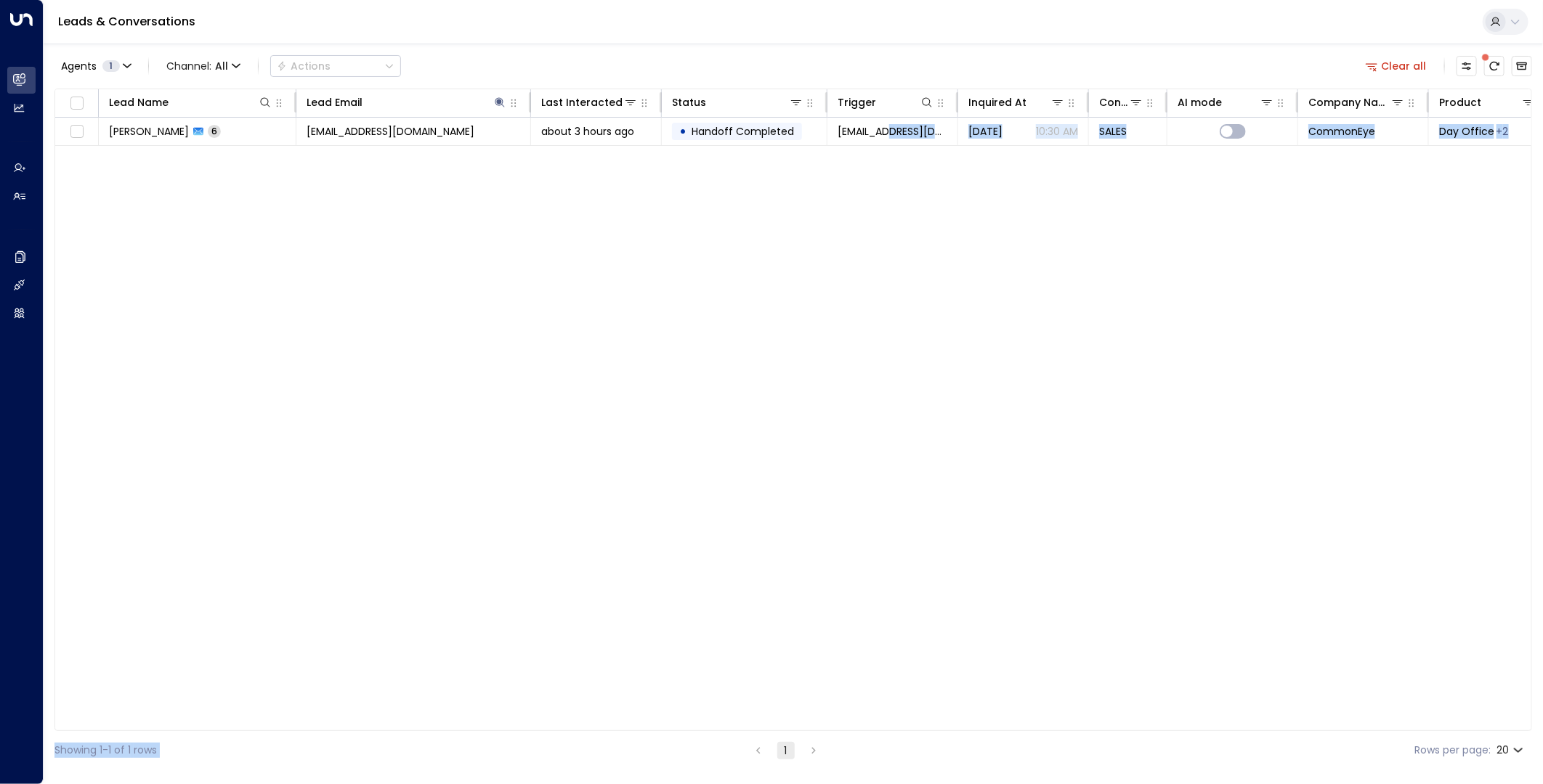
drag, startPoint x: 665, startPoint y: 730, endPoint x: 888, endPoint y: 728, distance: 223.0
click at [888, 728] on div "Agents 1 Channel: All Actions Clear all Lead Name Lead Email Last Interacted St…" at bounding box center [794, 406] width 1478 height 726
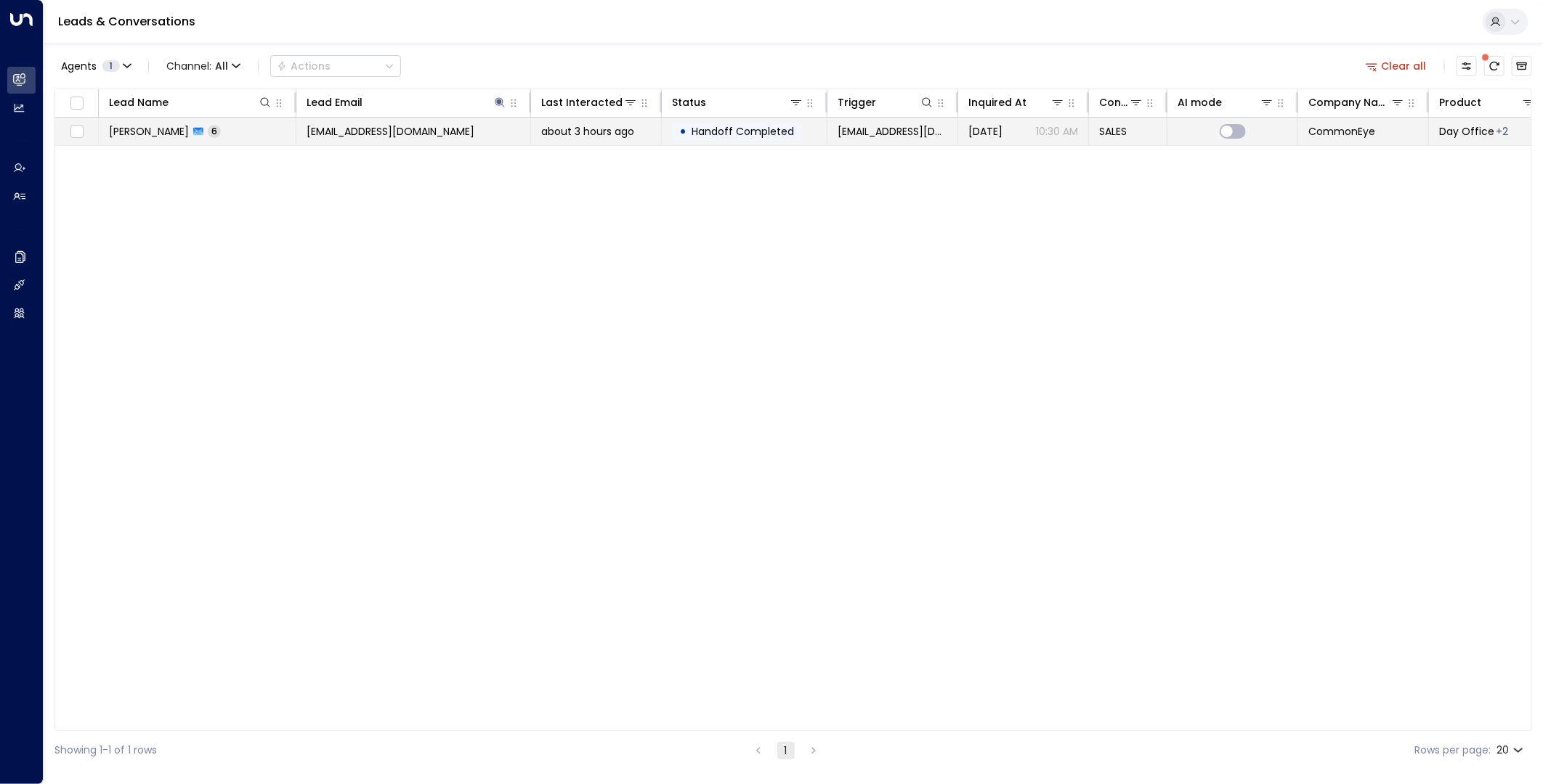
click at [240, 127] on td "[PERSON_NAME] 6" at bounding box center [197, 131] width 198 height 28
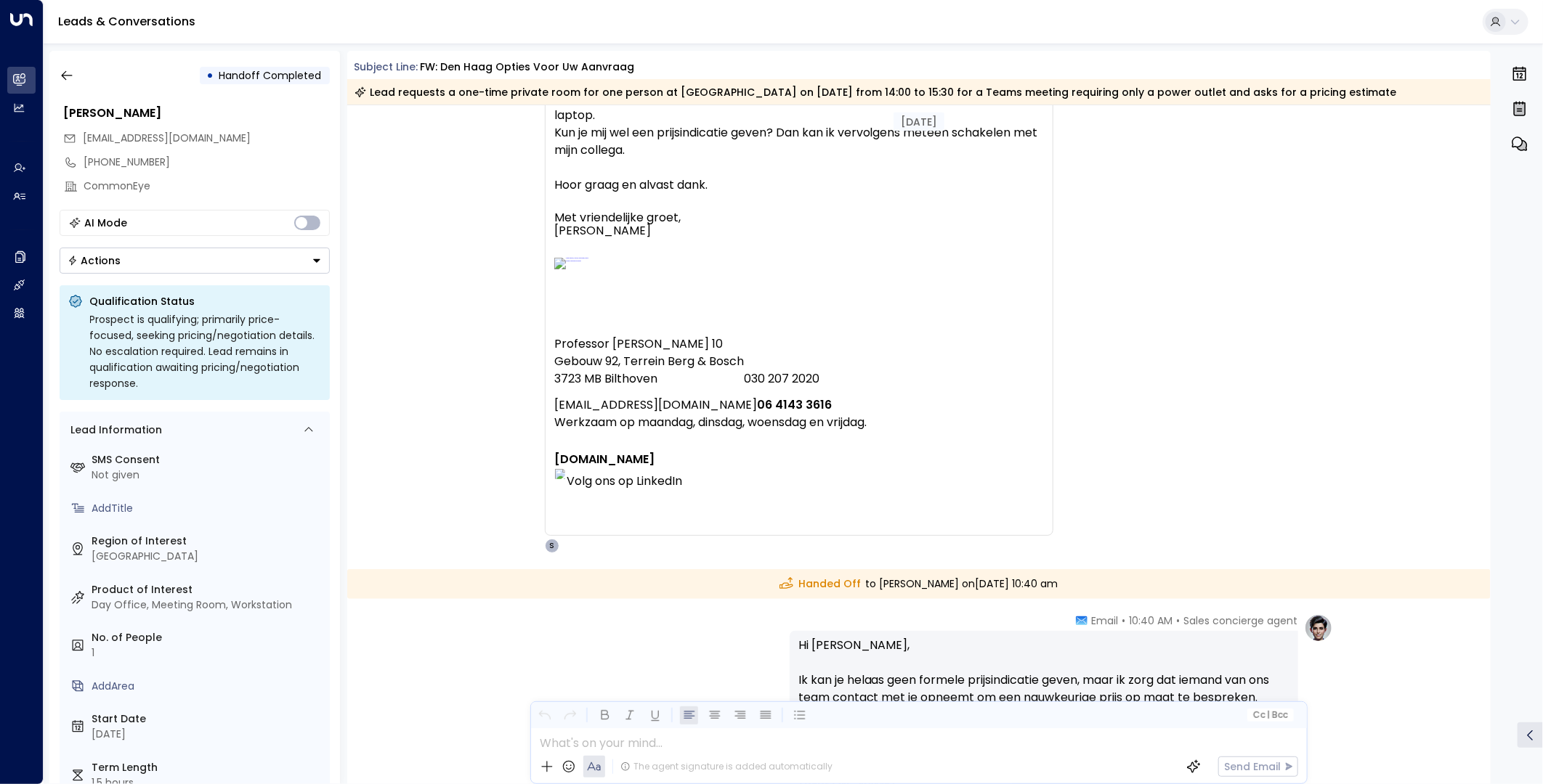
scroll to position [1371, 0]
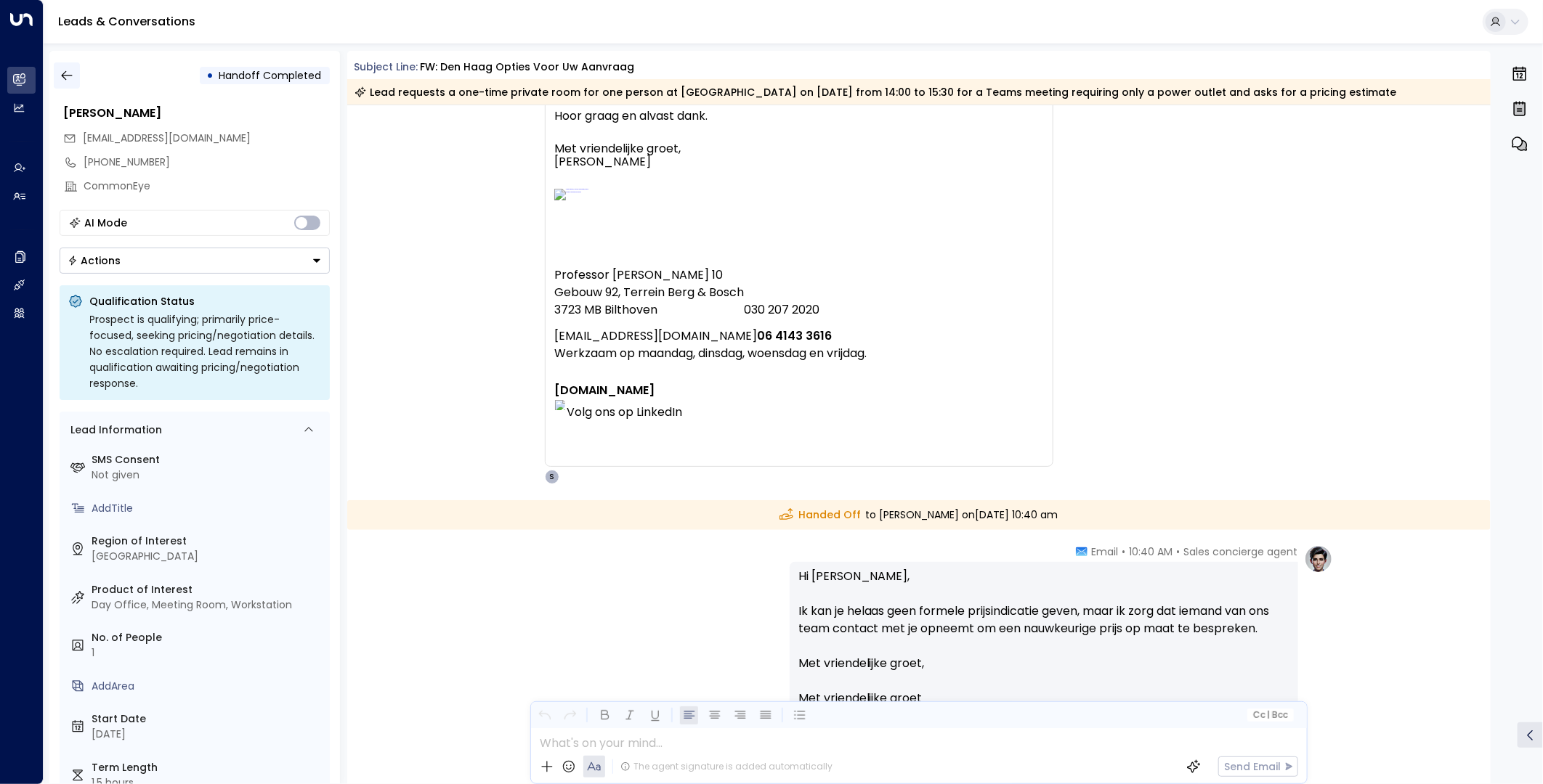
click at [68, 74] on icon "button" at bounding box center [67, 75] width 14 height 14
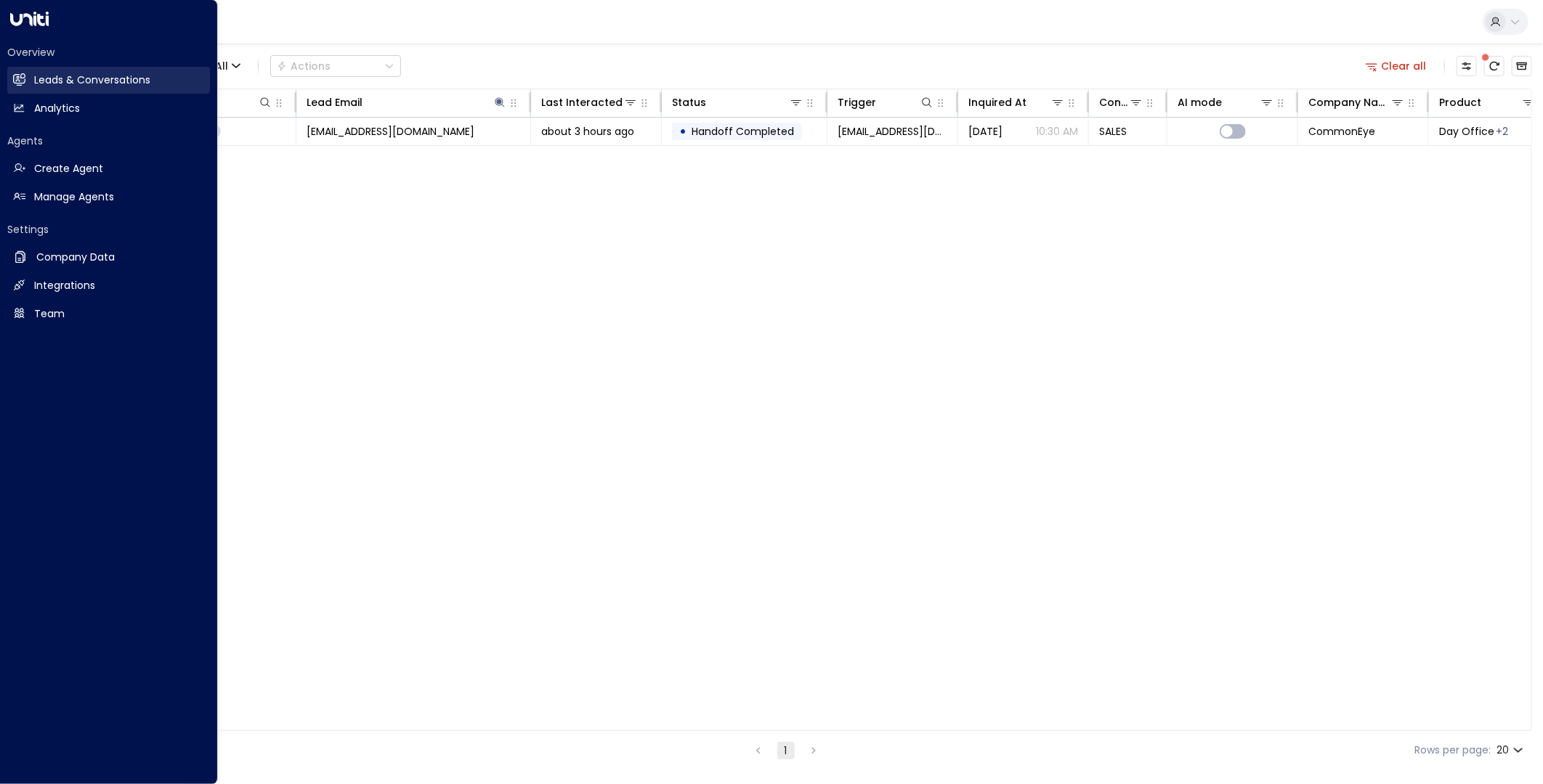
click at [48, 79] on h2 "Leads & Conversations" at bounding box center [92, 80] width 116 height 15
click at [71, 77] on h2 "Leads & Conversations" at bounding box center [92, 80] width 116 height 15
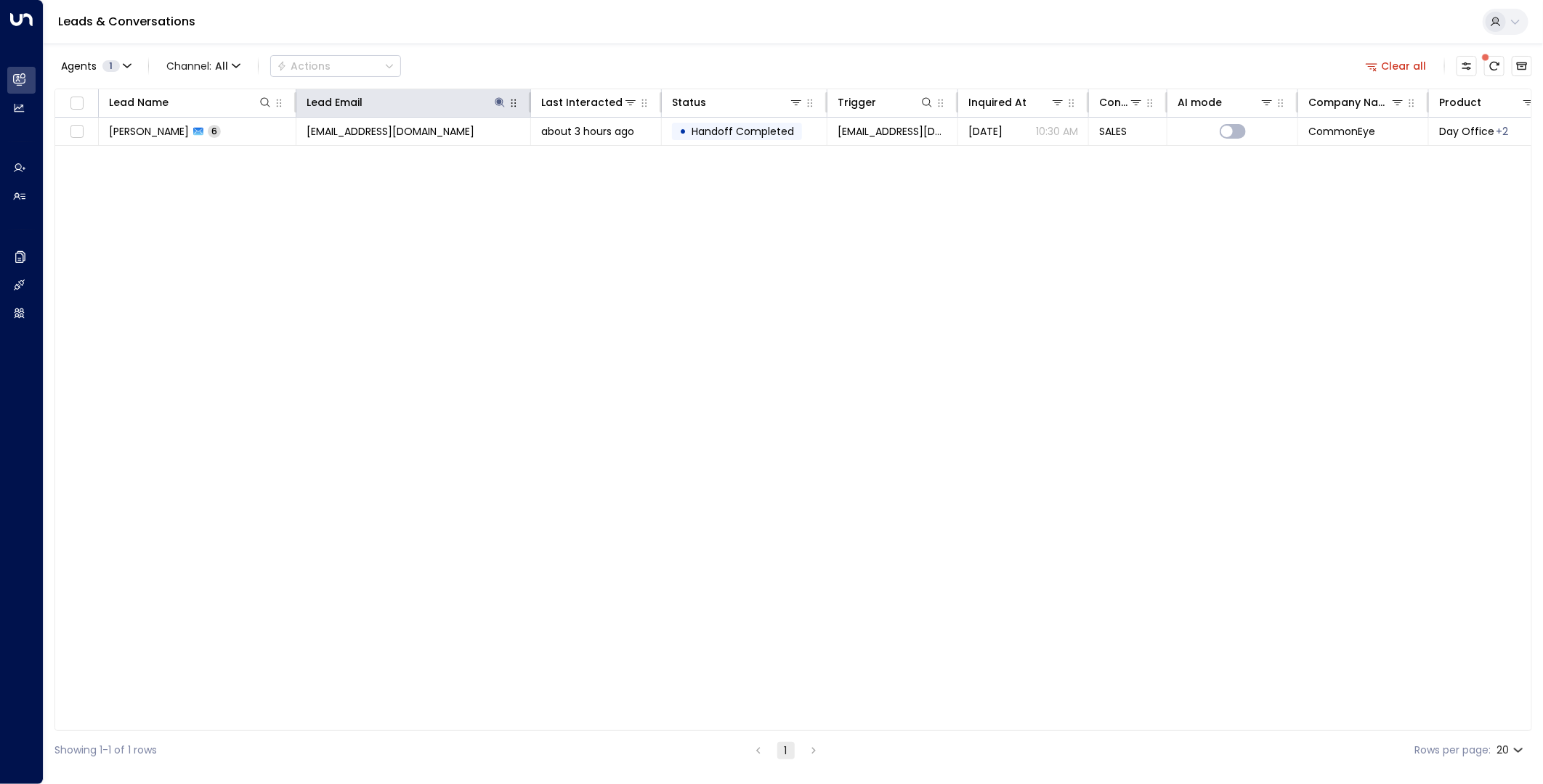
click at [510, 102] on icon "button" at bounding box center [514, 103] width 12 height 12
click at [502, 102] on icon at bounding box center [499, 102] width 12 height 12
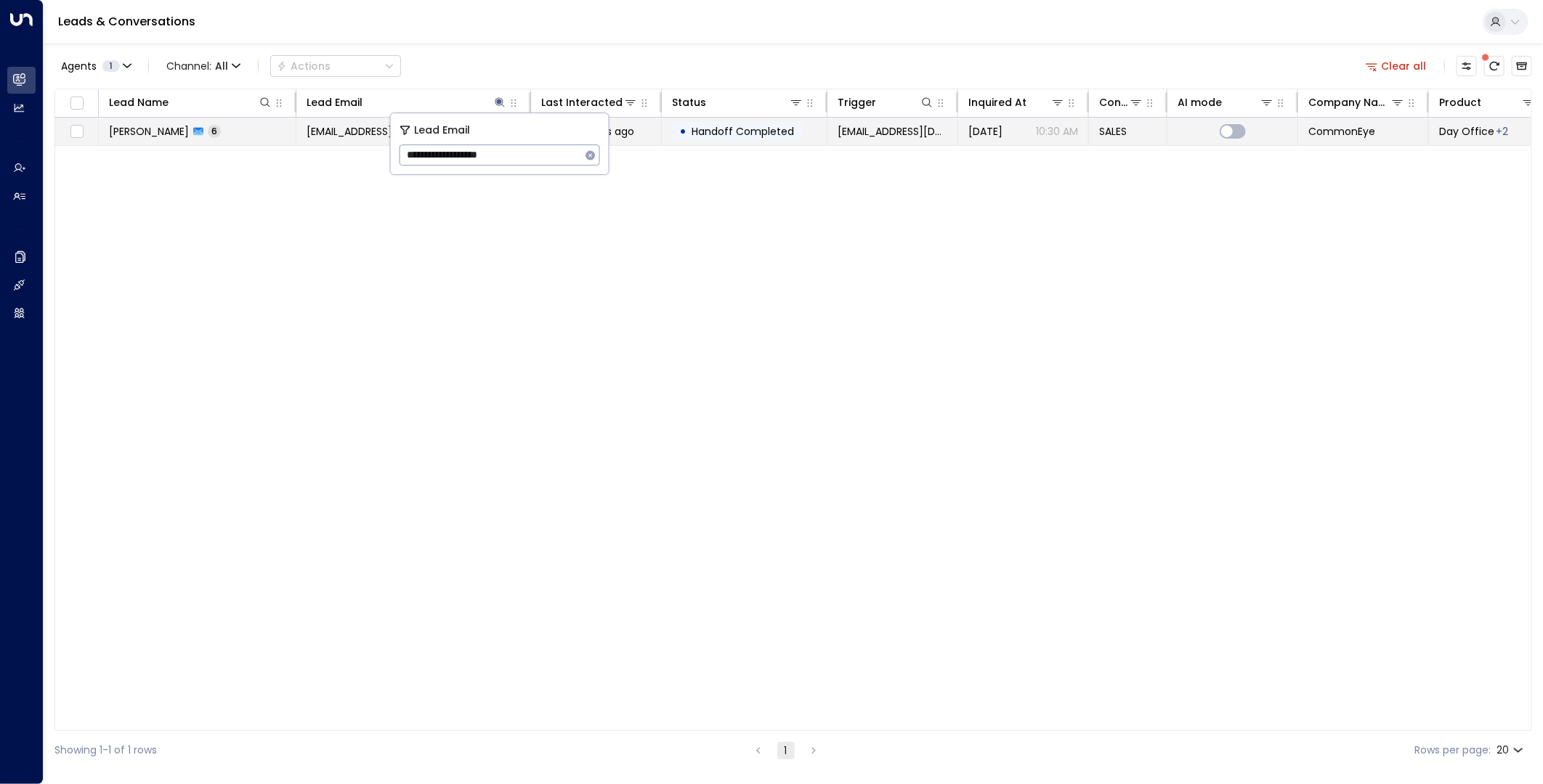
drag, startPoint x: 525, startPoint y: 160, endPoint x: 336, endPoint y: 136, distance: 190.5
click at [336, 136] on body "**********" at bounding box center [772, 385] width 1543 height 770
drag, startPoint x: 403, startPoint y: 148, endPoint x: 367, endPoint y: 143, distance: 36.3
click at [367, 143] on body "**********" at bounding box center [772, 385] width 1543 height 770
drag, startPoint x: 536, startPoint y: 152, endPoint x: 405, endPoint y: 149, distance: 131.0
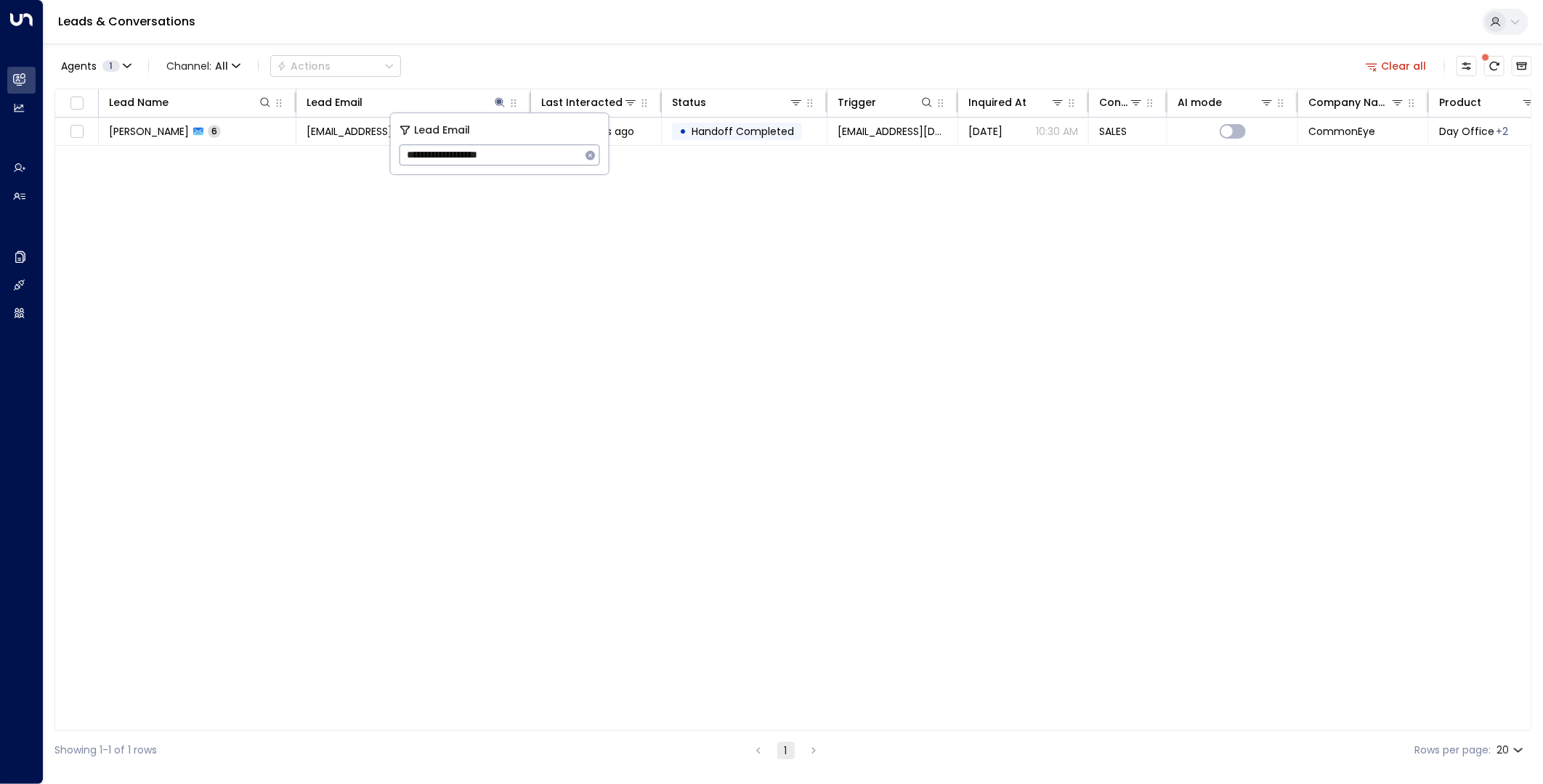
click at [405, 149] on input "**********" at bounding box center [490, 155] width 182 height 27
type input "**********"
click at [323, 126] on span "[EMAIL_ADDRESS][DOMAIN_NAME]" at bounding box center [390, 132] width 167 height 14
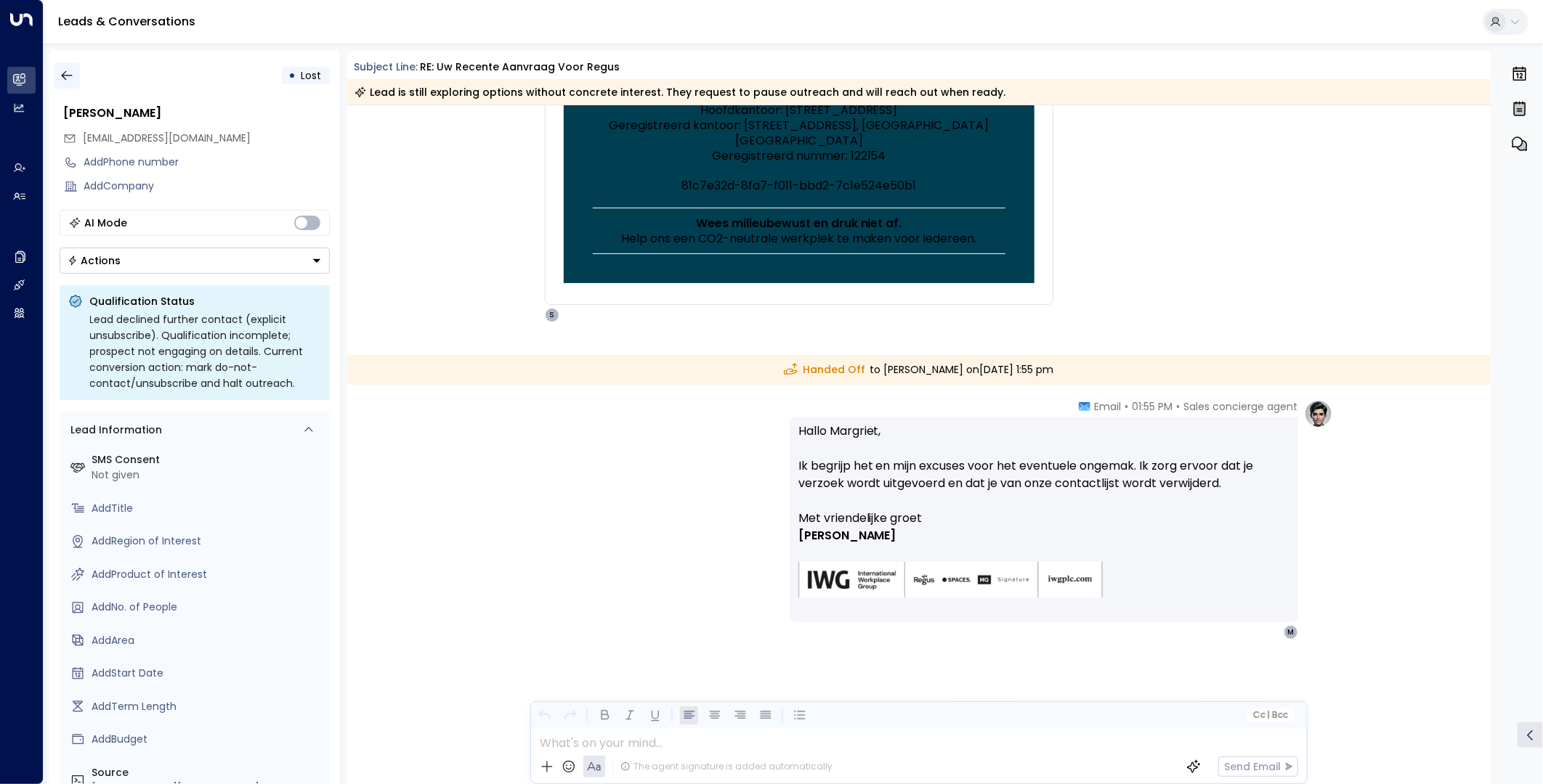
click at [67, 73] on icon "button" at bounding box center [67, 75] width 14 height 14
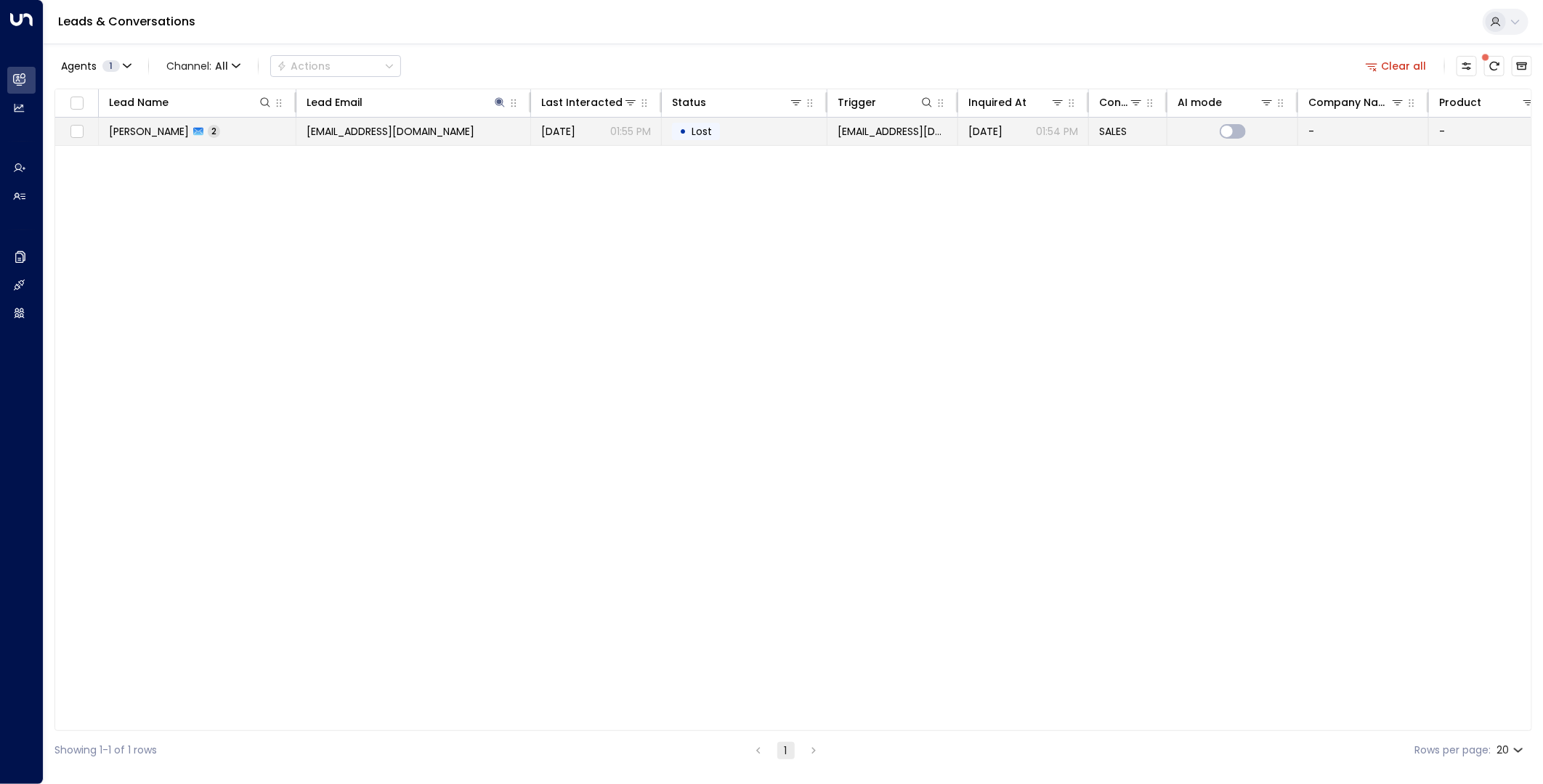
click at [365, 126] on span "[EMAIL_ADDRESS][DOMAIN_NAME]" at bounding box center [390, 132] width 167 height 14
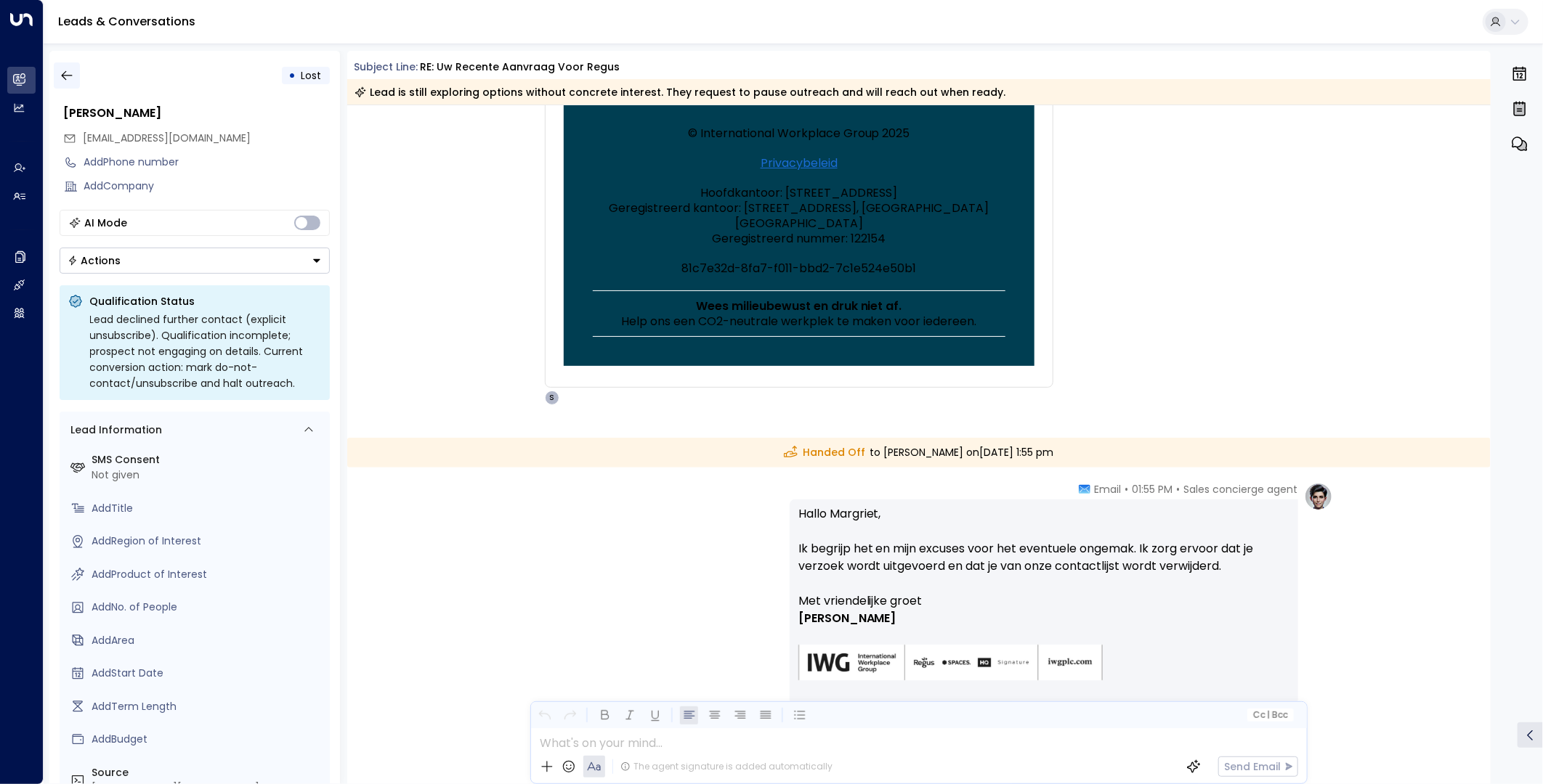
click at [60, 71] on icon "button" at bounding box center [67, 75] width 14 height 14
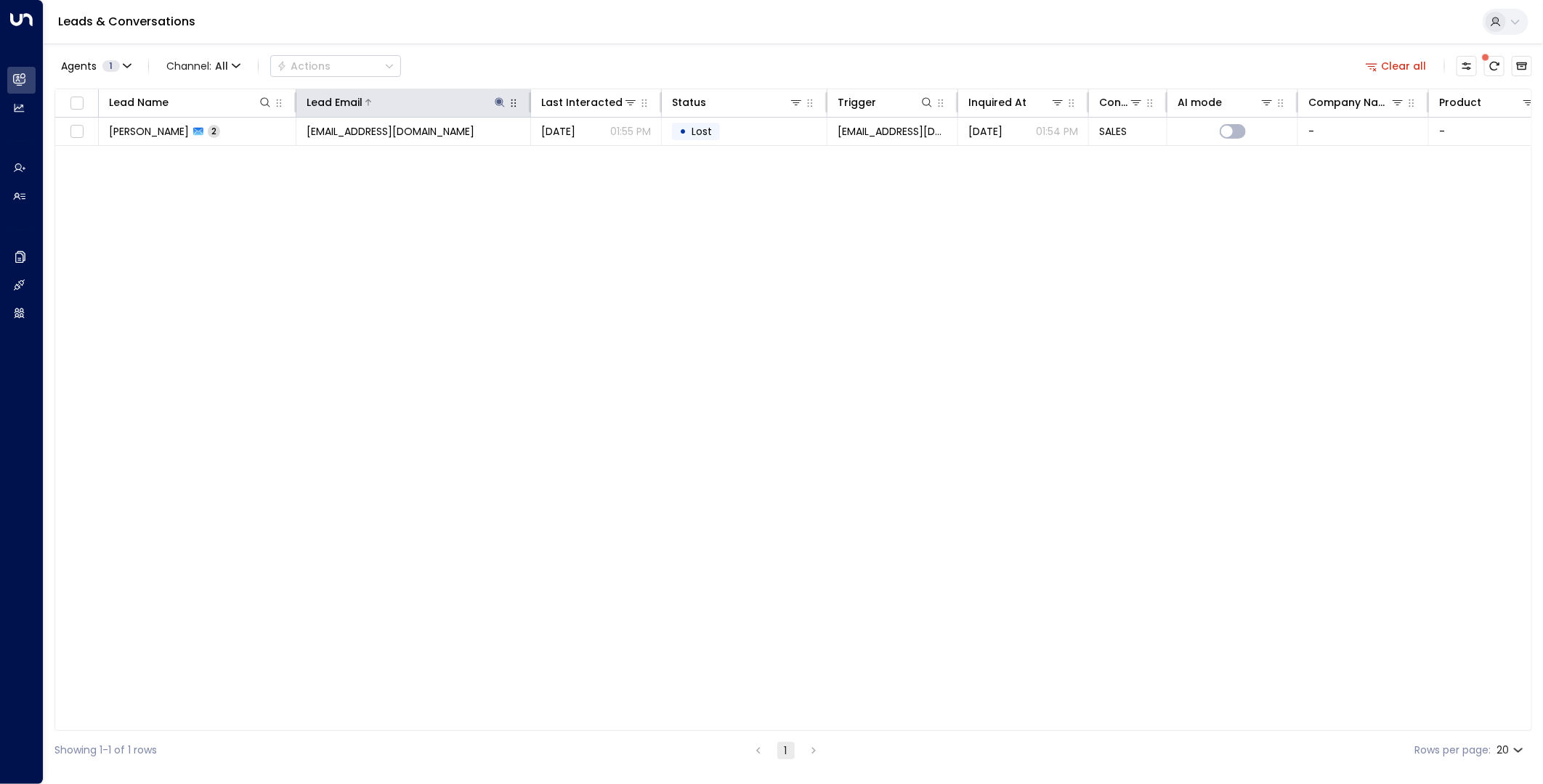
click at [502, 105] on icon at bounding box center [499, 102] width 12 height 12
drag, startPoint x: 585, startPoint y: 156, endPoint x: 571, endPoint y: 156, distance: 14.0
click at [585, 156] on icon "button" at bounding box center [591, 156] width 12 height 12
click at [541, 155] on input "text" at bounding box center [499, 155] width 201 height 27
paste input "**********"
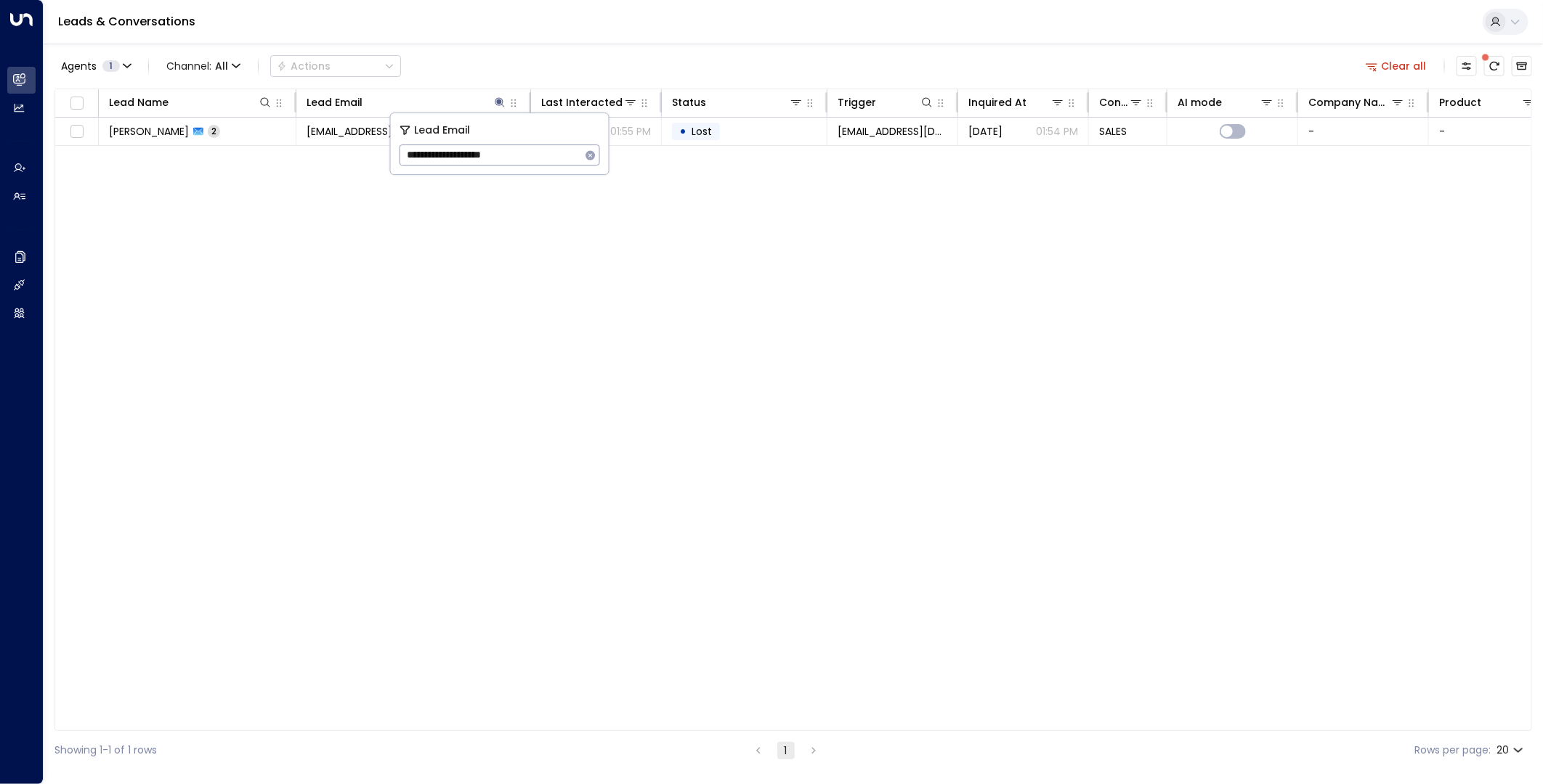
type input "**********"
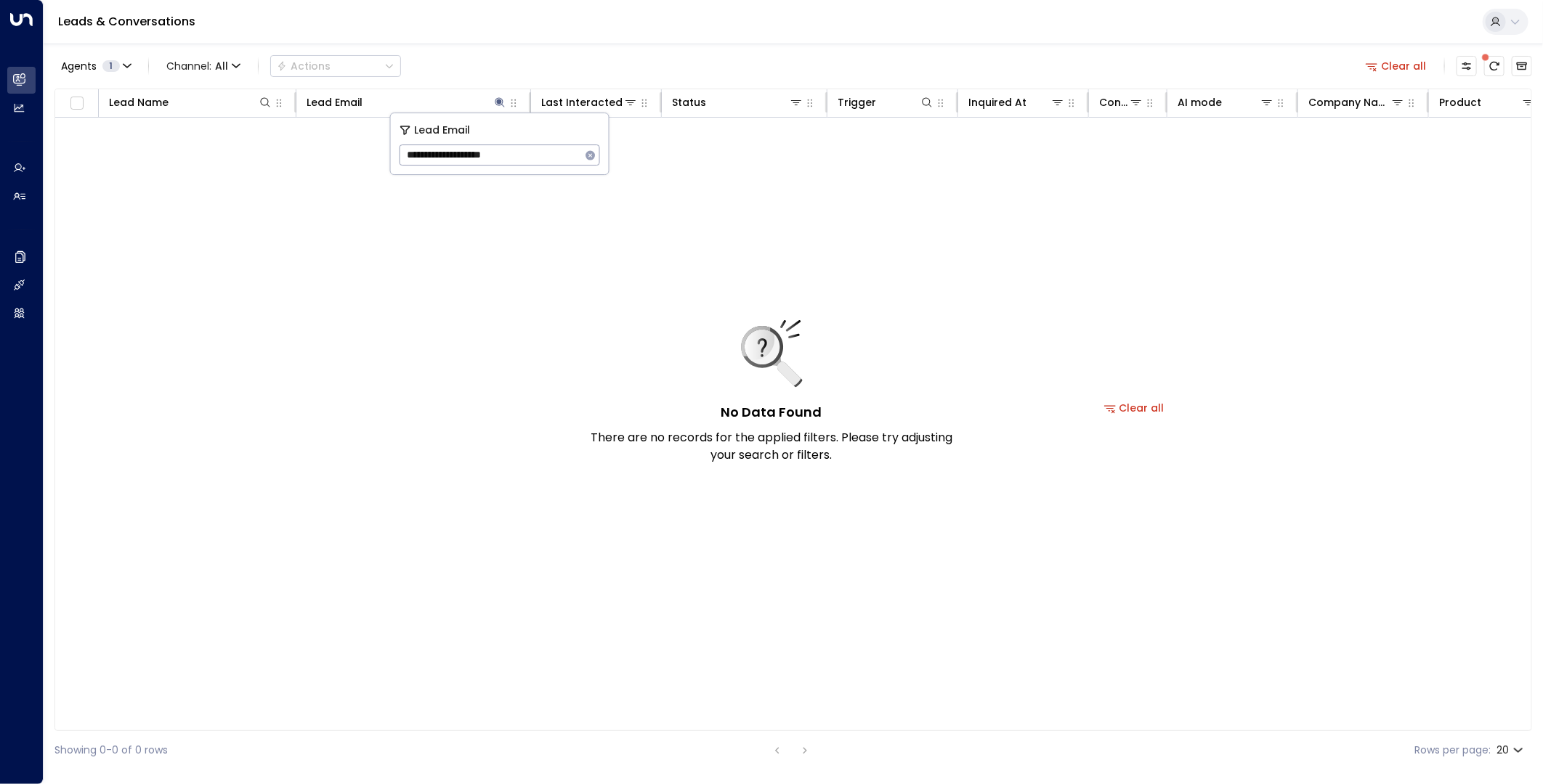
click at [551, 157] on input "**********" at bounding box center [490, 155] width 182 height 27
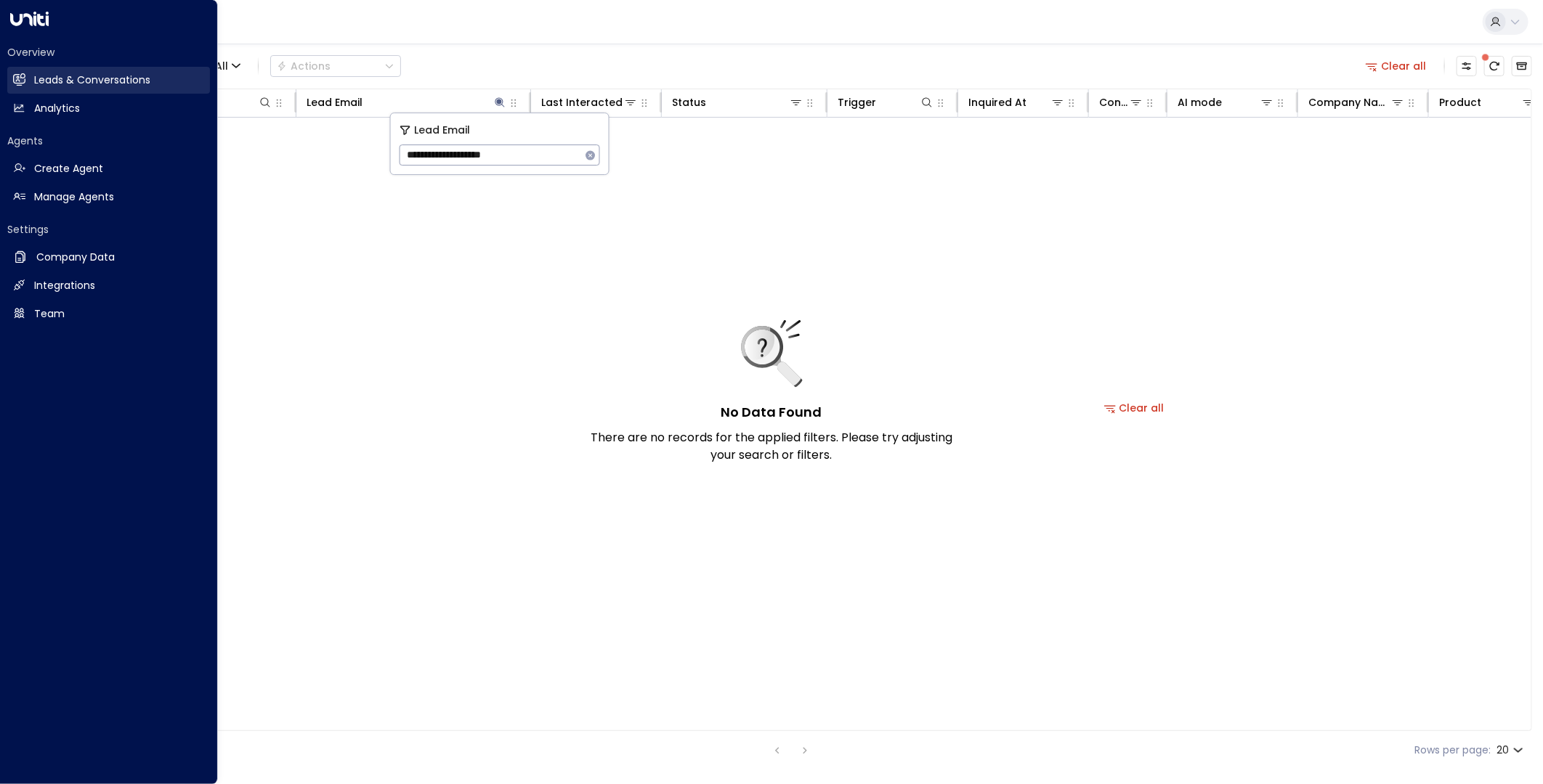
click at [20, 78] on icon at bounding box center [19, 79] width 12 height 9
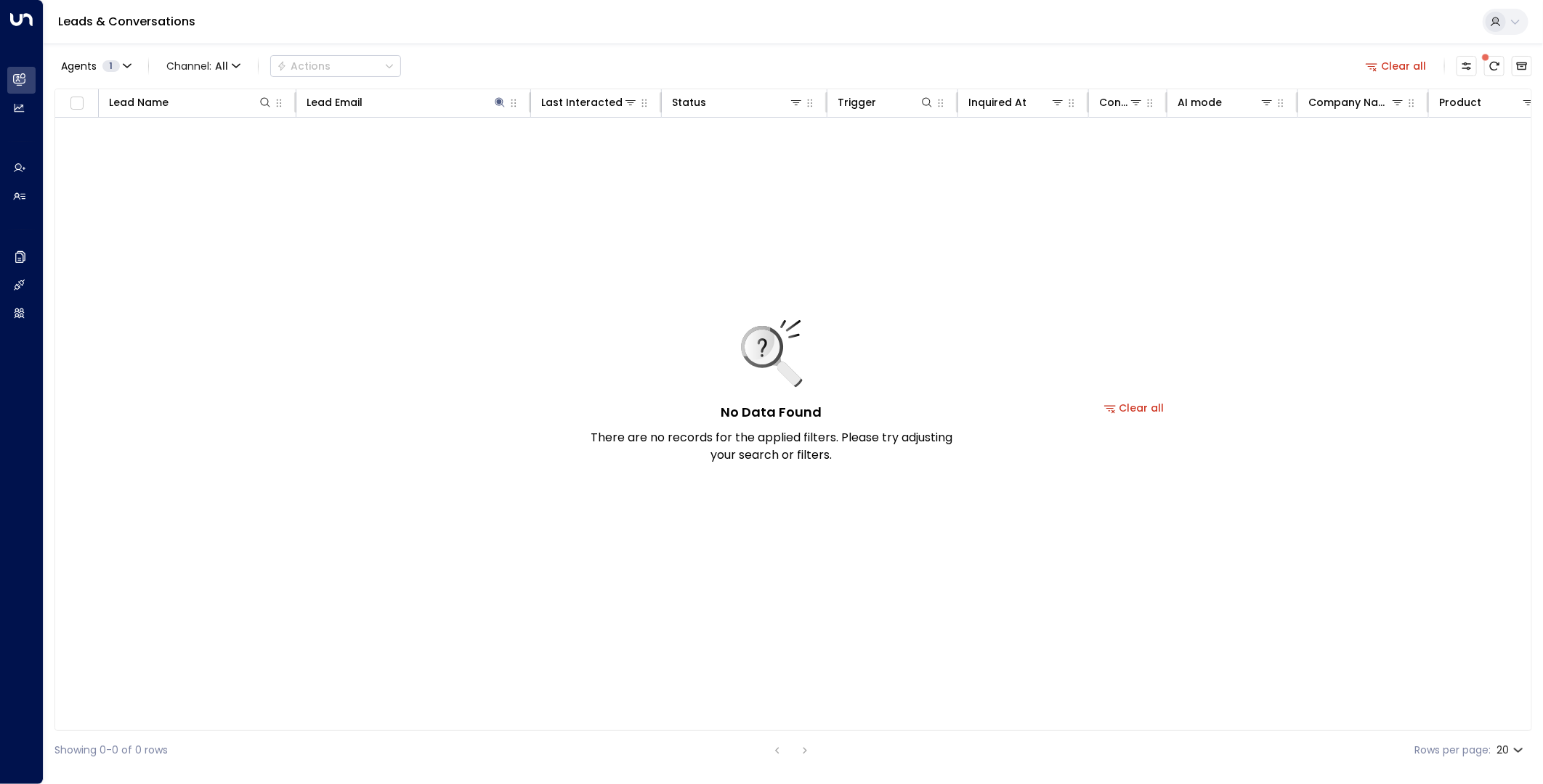
click at [1420, 65] on button "Clear all" at bounding box center [1396, 66] width 73 height 21
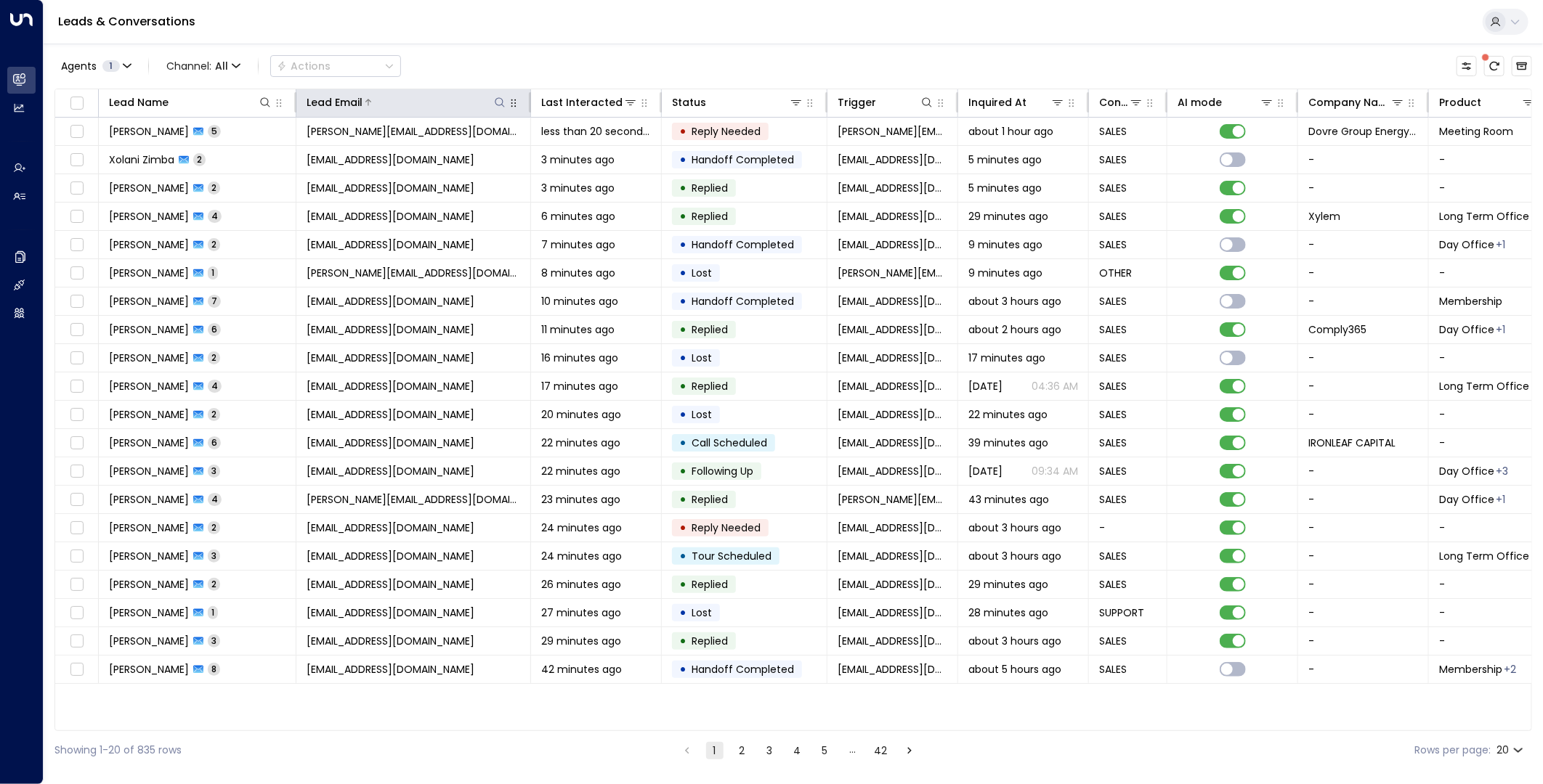
click at [500, 102] on icon at bounding box center [499, 102] width 12 height 12
type input "**********"
